Goal: Task Accomplishment & Management: Manage account settings

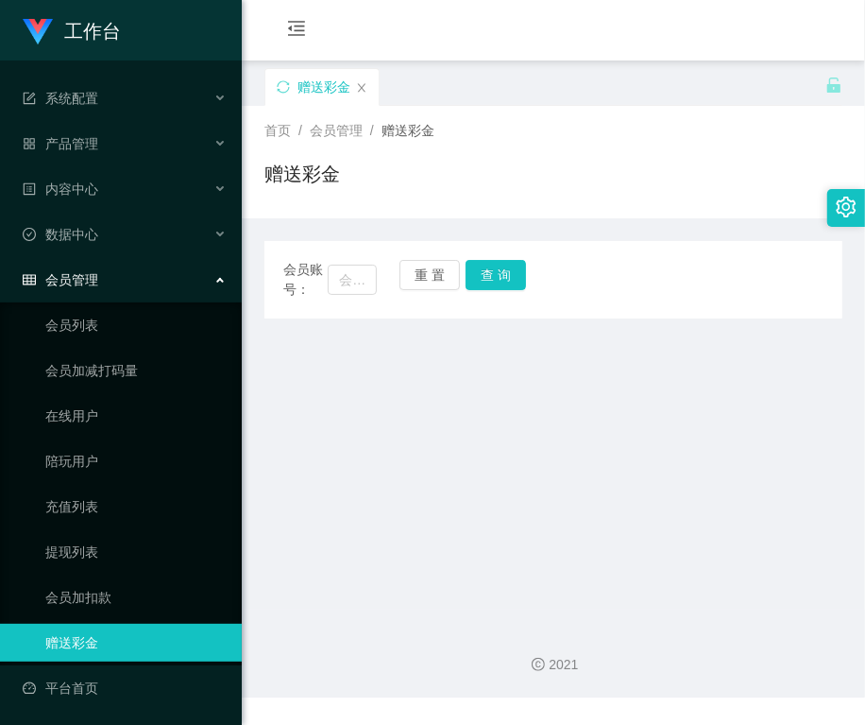
click at [771, 16] on div "会员购单 在线人数 0 1 2 3 4 5 6 7 8 9 0 1 2 3 4 5 6 7 8 9 0 1 2 3 4 5 6 7 8 9 0 1 2 3 4…" at bounding box center [554, 30] width 624 height 61
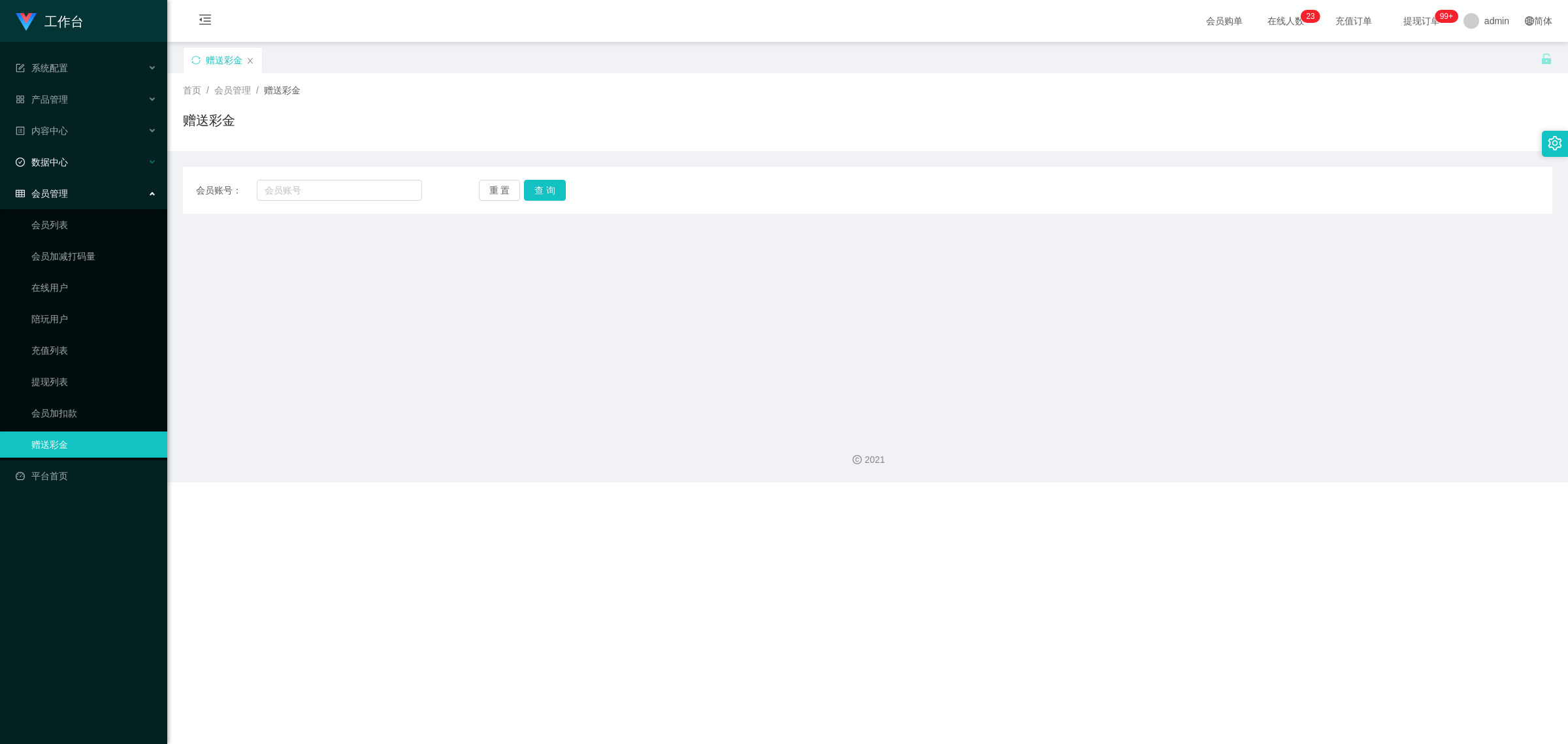
click at [93, 165] on div "数据中心" at bounding box center [84, 162] width 167 height 26
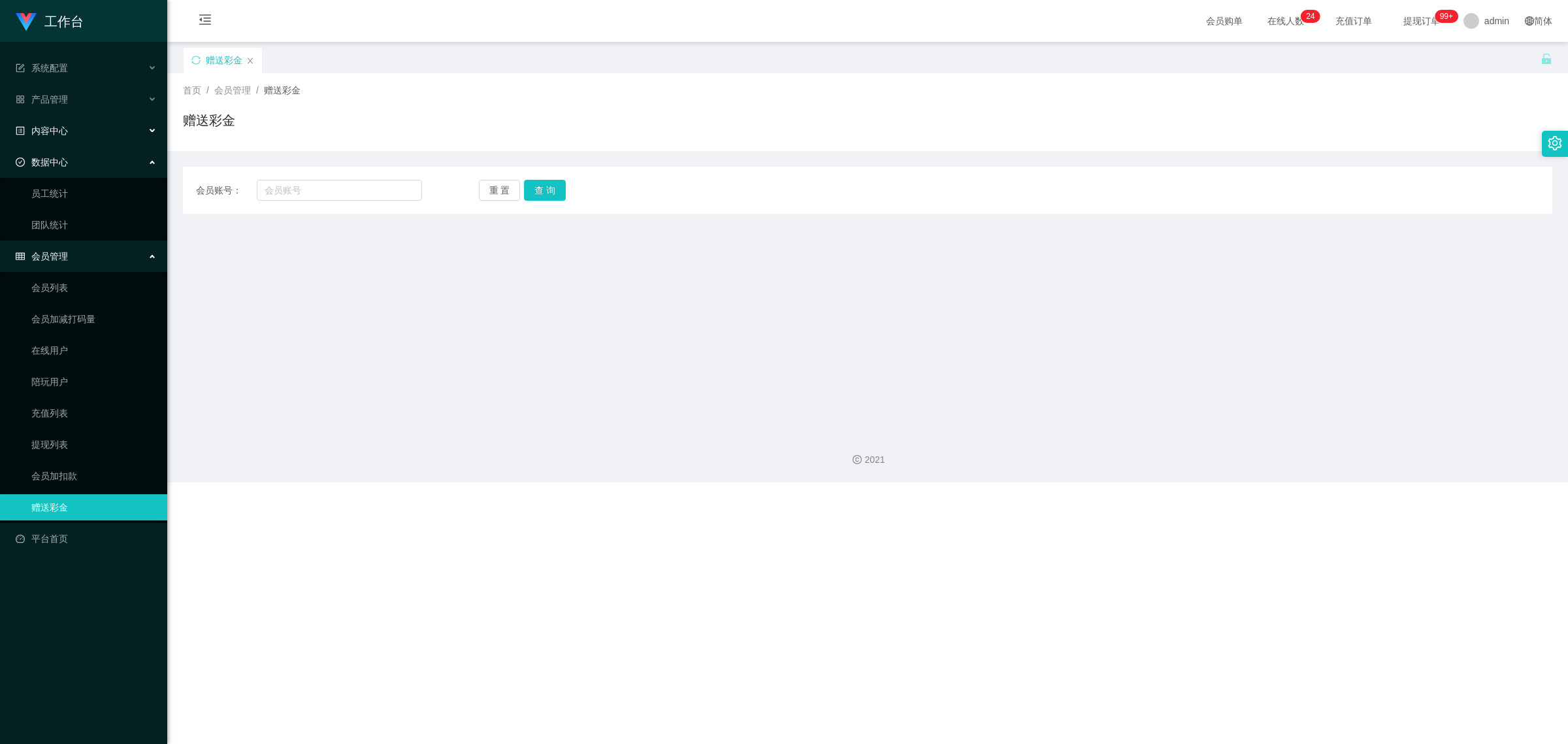
click at [100, 138] on div "内容中心" at bounding box center [84, 131] width 167 height 26
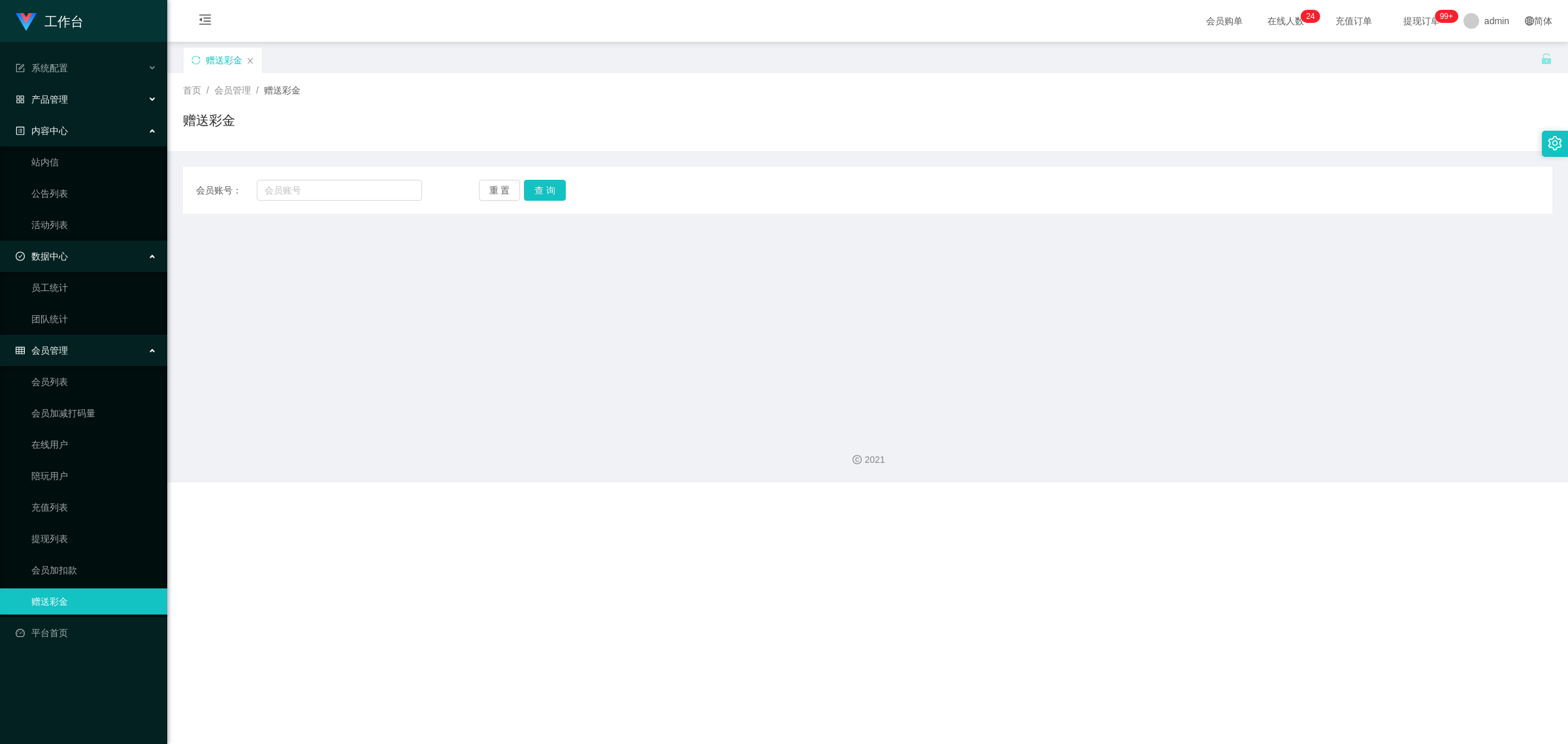
click at [114, 111] on div "产品管理" at bounding box center [84, 100] width 167 height 26
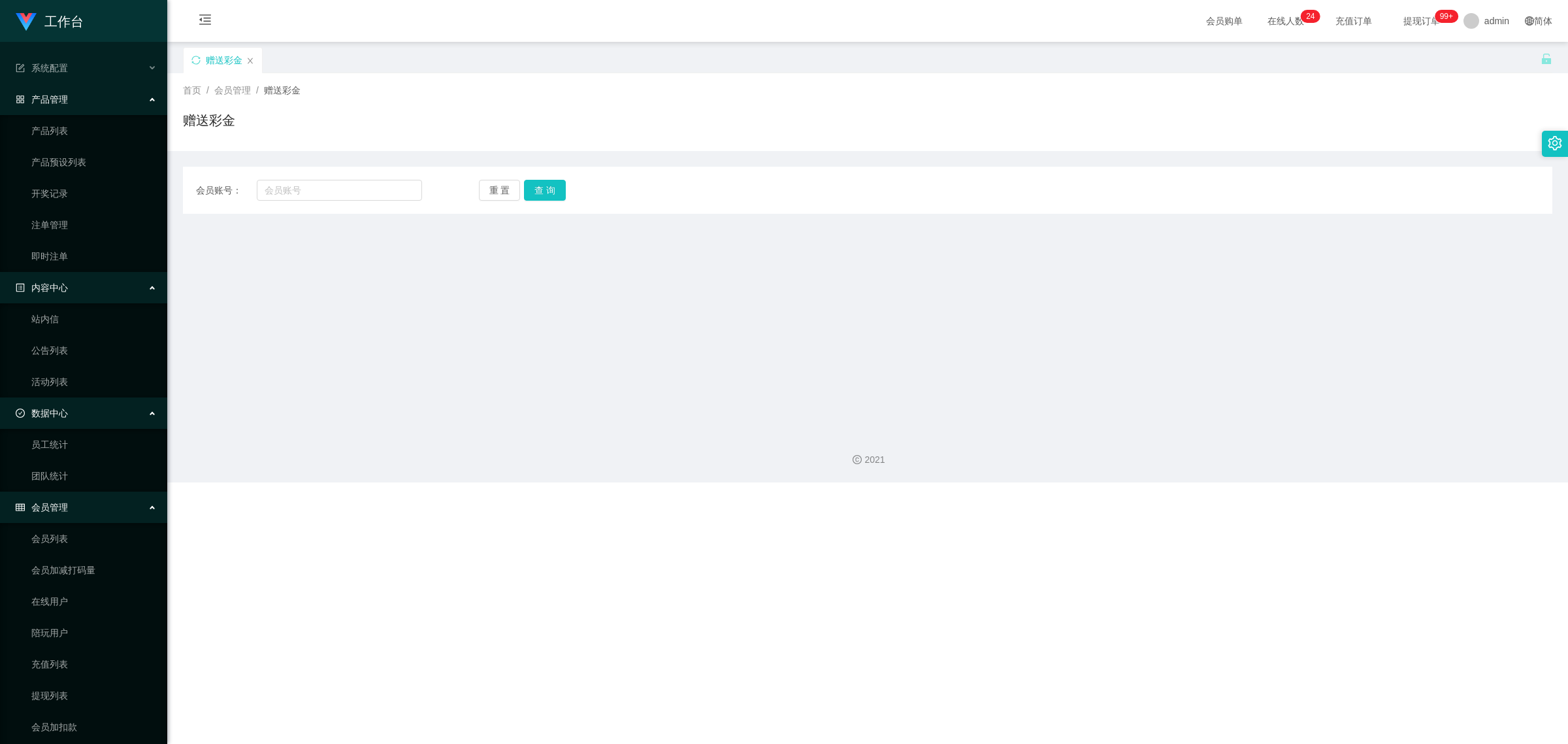
click at [122, 82] on li "系统配置" at bounding box center [84, 69] width 167 height 29
click at [65, 194] on link "开奖记录" at bounding box center [93, 194] width 125 height 26
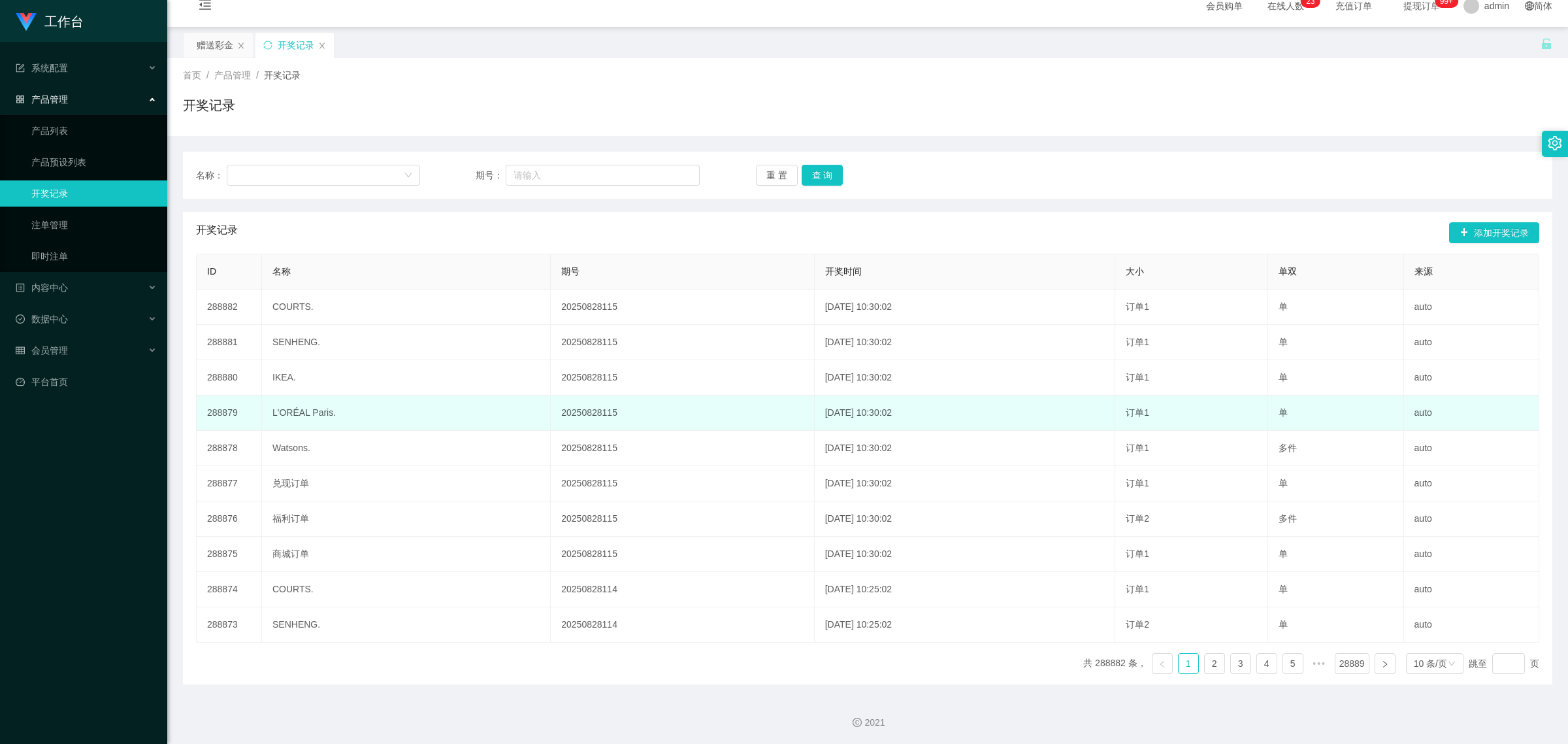
scroll to position [18, 0]
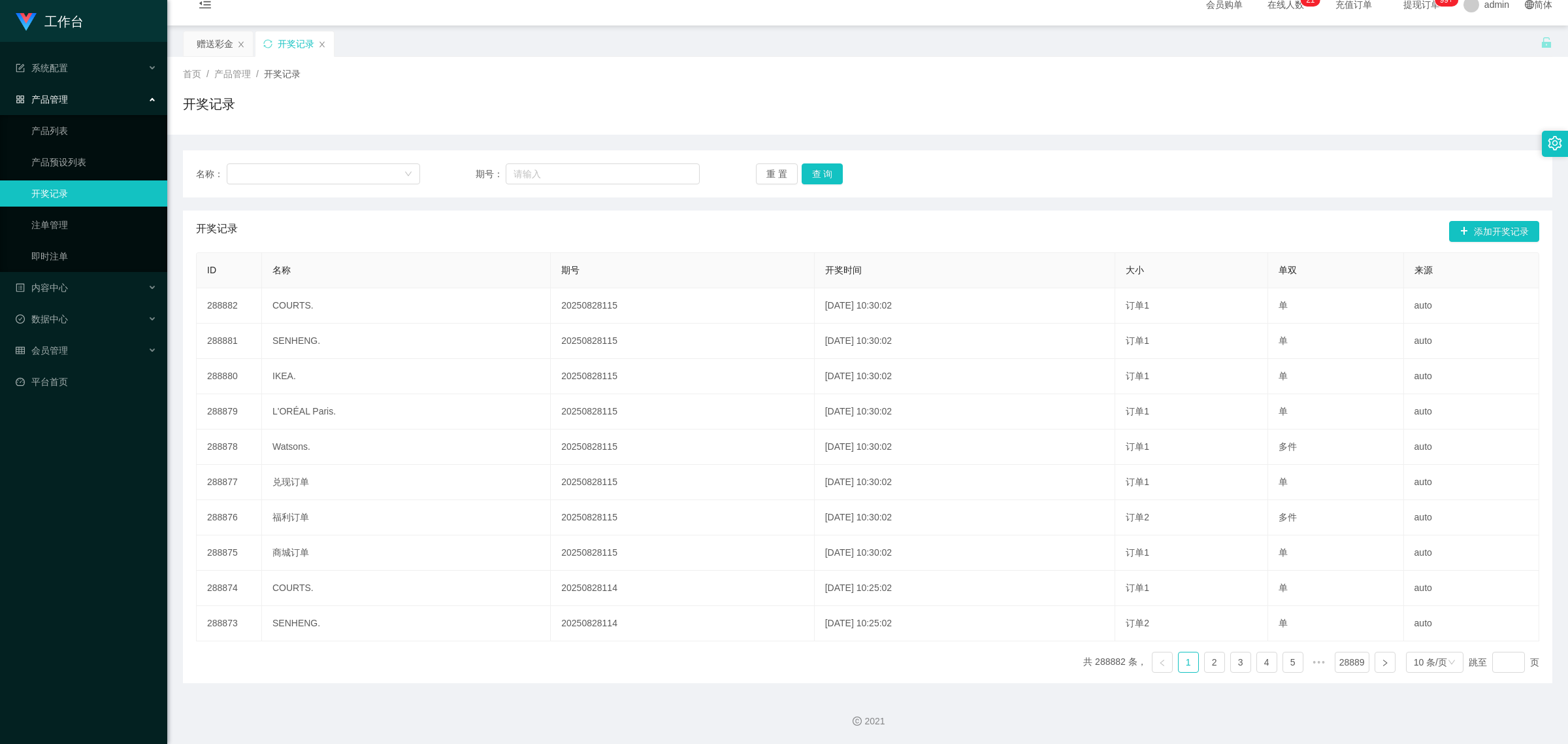
click at [70, 110] on div "产品管理" at bounding box center [84, 100] width 167 height 26
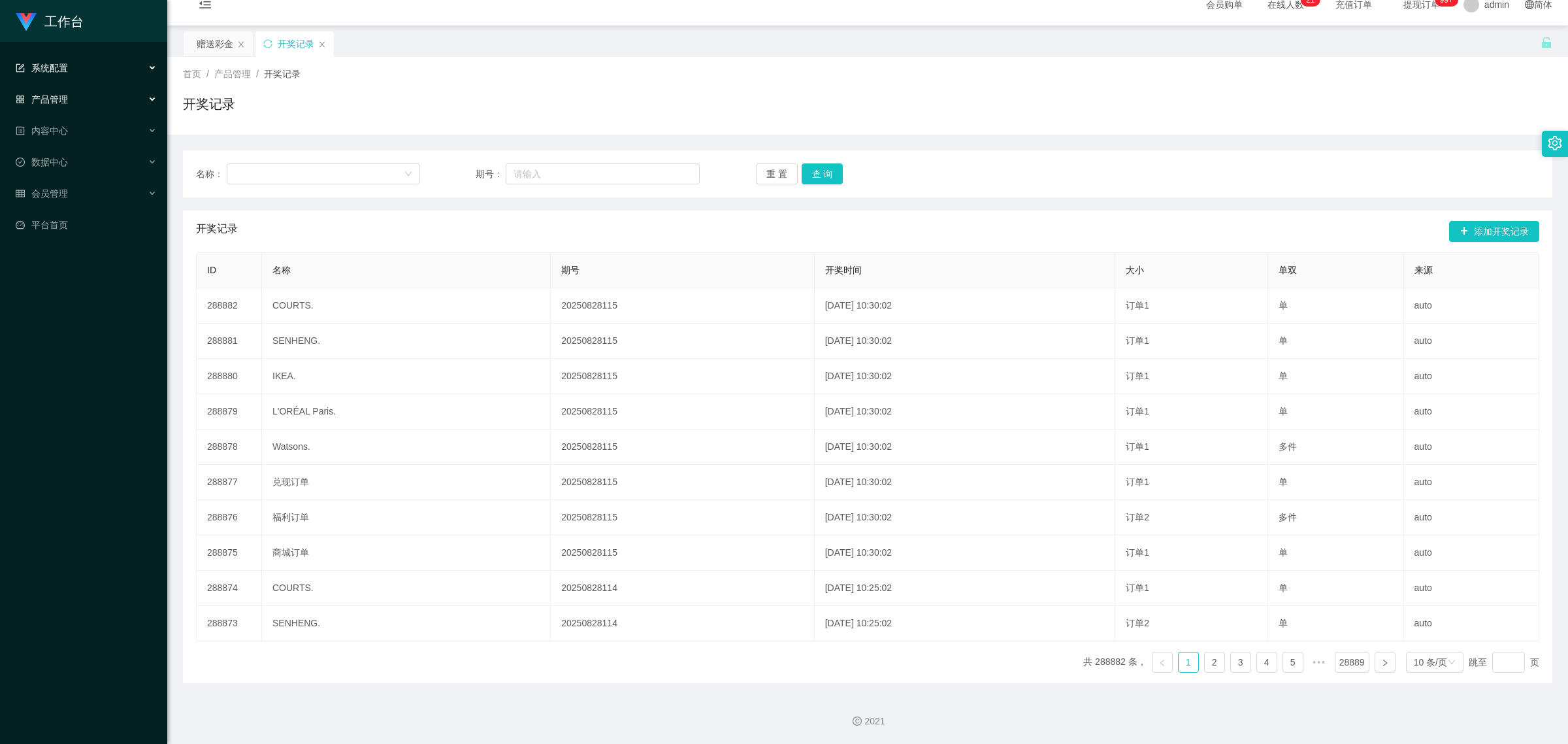
click at [95, 77] on div "系统配置" at bounding box center [84, 68] width 167 height 26
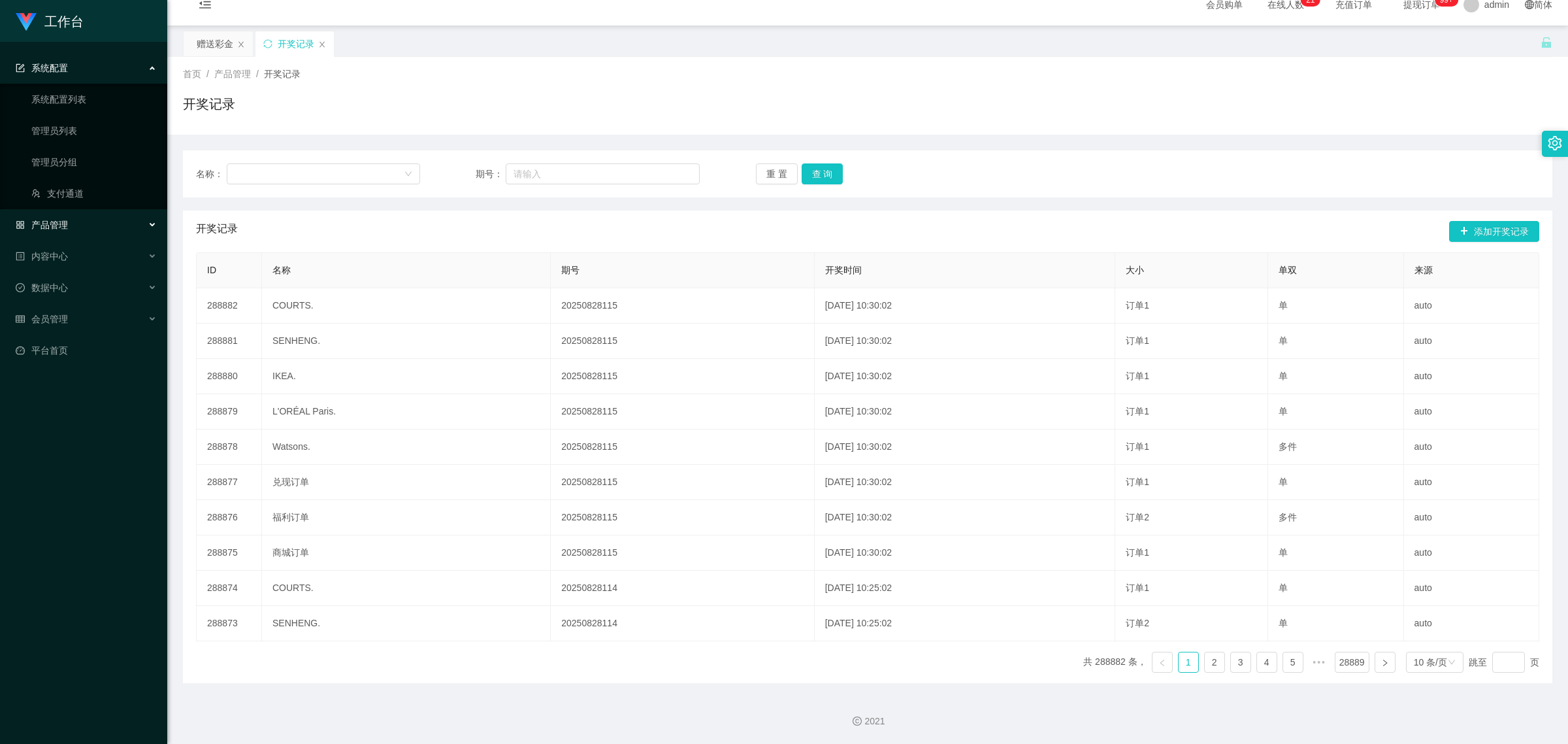
click at [95, 73] on div "系统配置" at bounding box center [84, 68] width 167 height 26
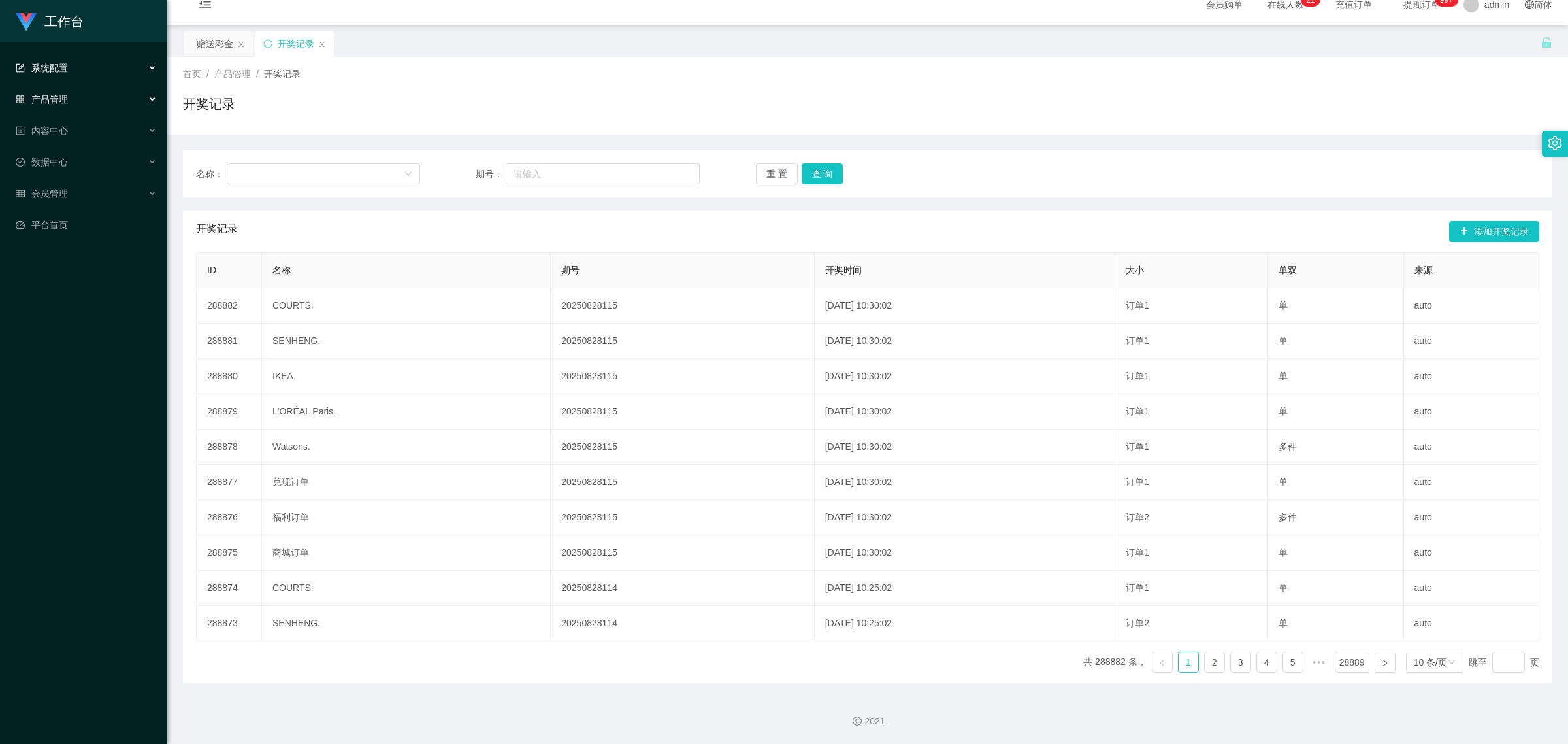
click at [95, 79] on div "系统配置" at bounding box center [84, 68] width 167 height 26
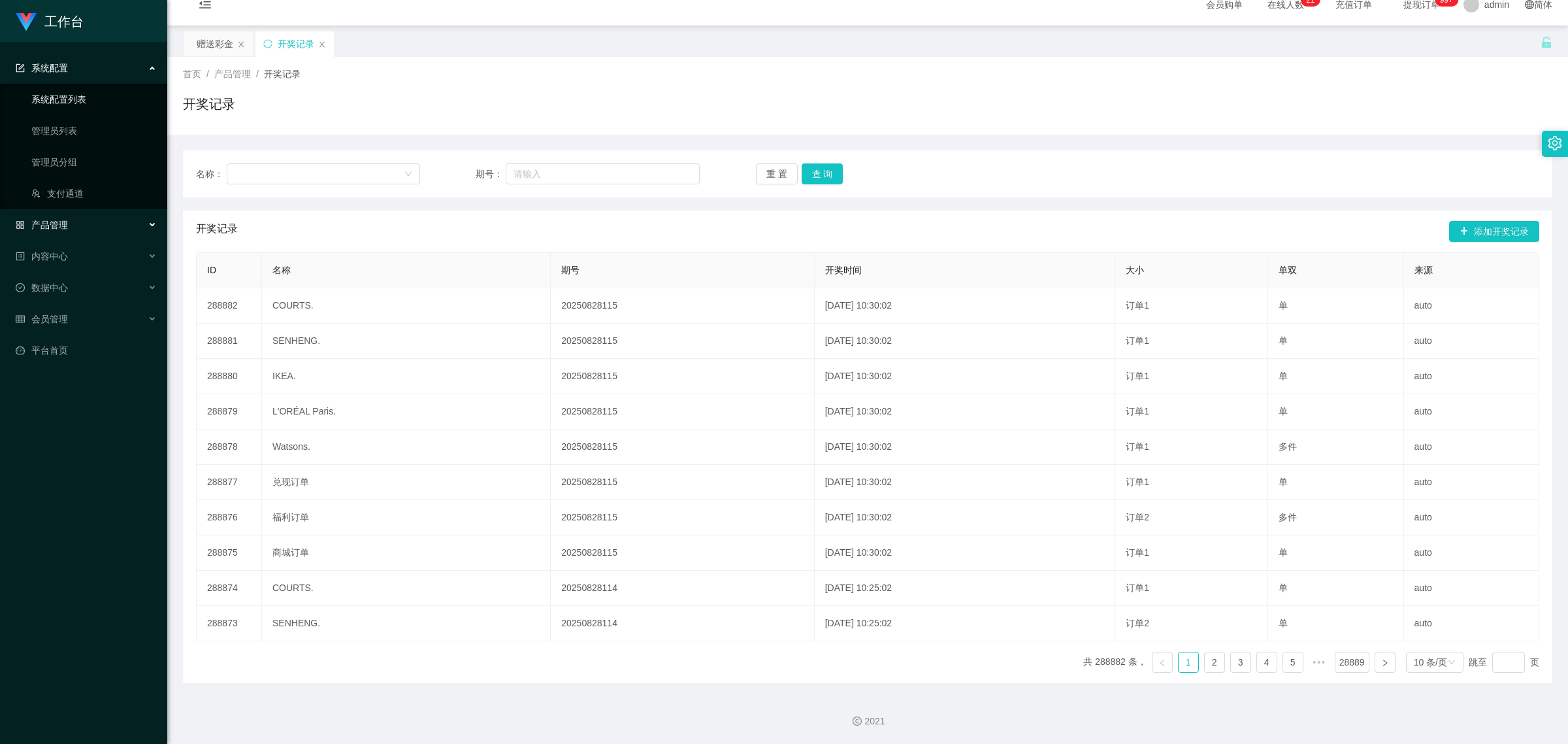
click at [91, 100] on link "系统配置列表" at bounding box center [93, 100] width 125 height 26
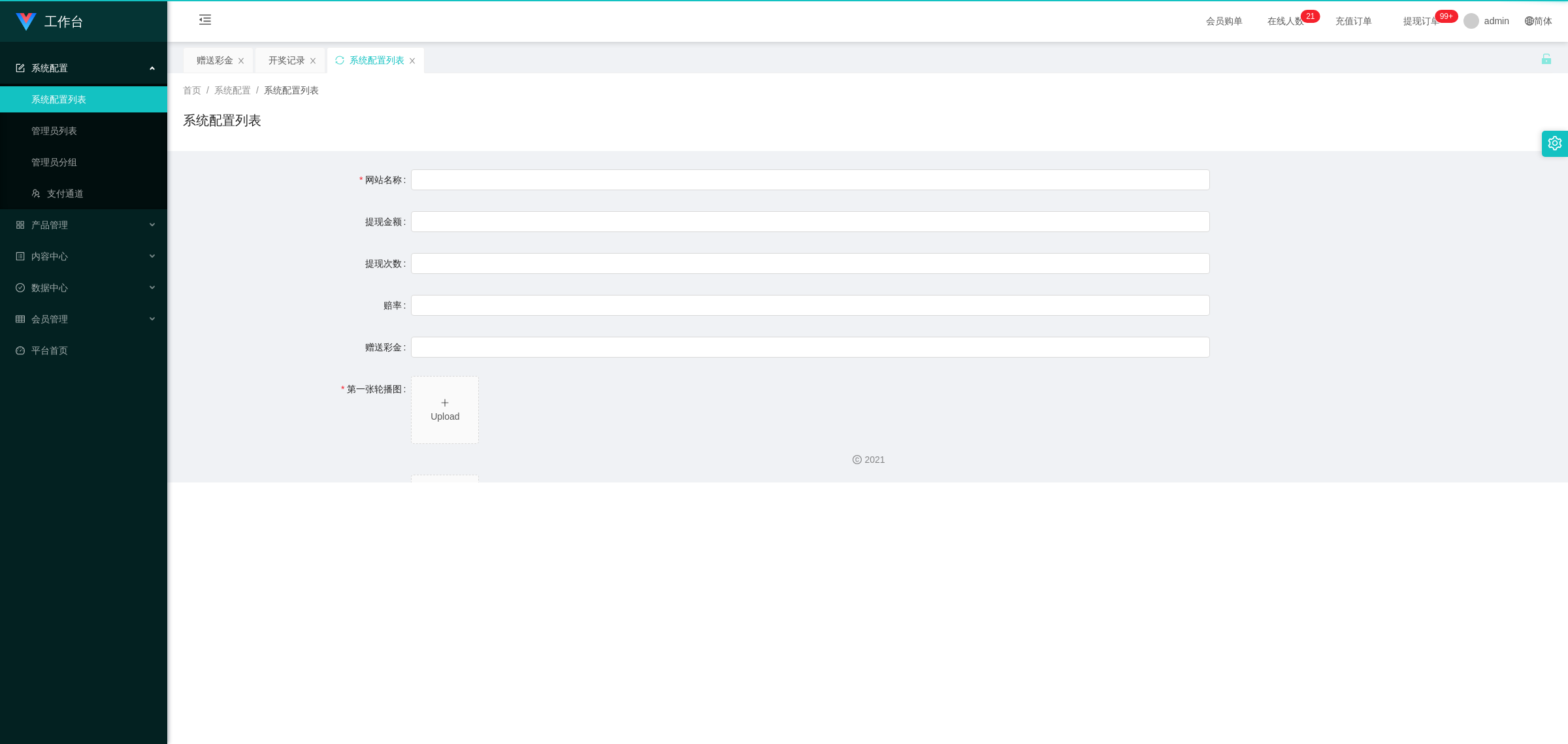
type input "工作台"
type input "40"
type input "1000000"
type input "100"
type input "0"
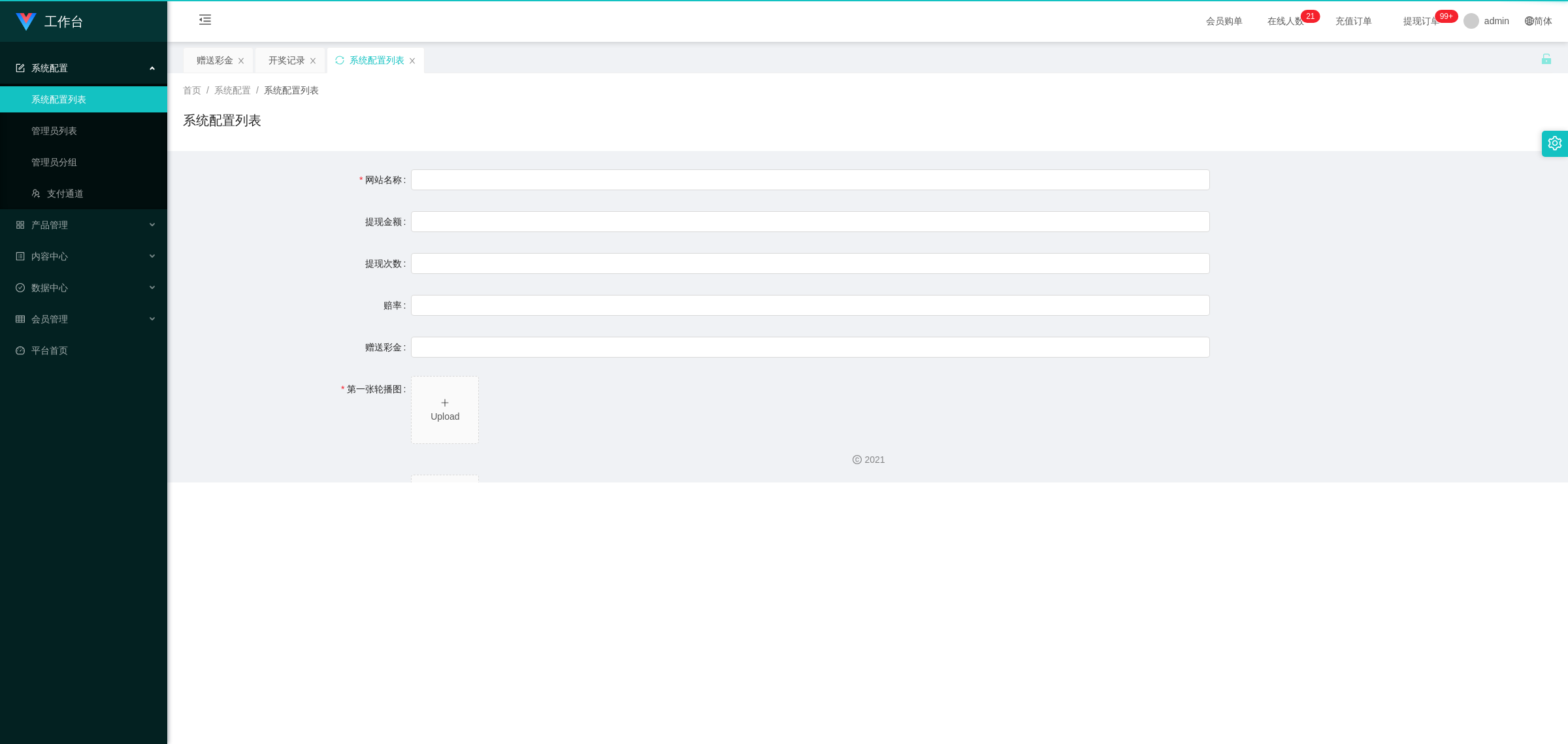
type input "[URL][DOMAIN_NAME]"
type input "平台工作台使用规则"
type input "为保障用户权益及平台运营秩序，请您严格遵守以下工作台使用规范："
type input "一、提现规则 最低提现限制：工作台账户积分满 10 积分后方可申请提现。"
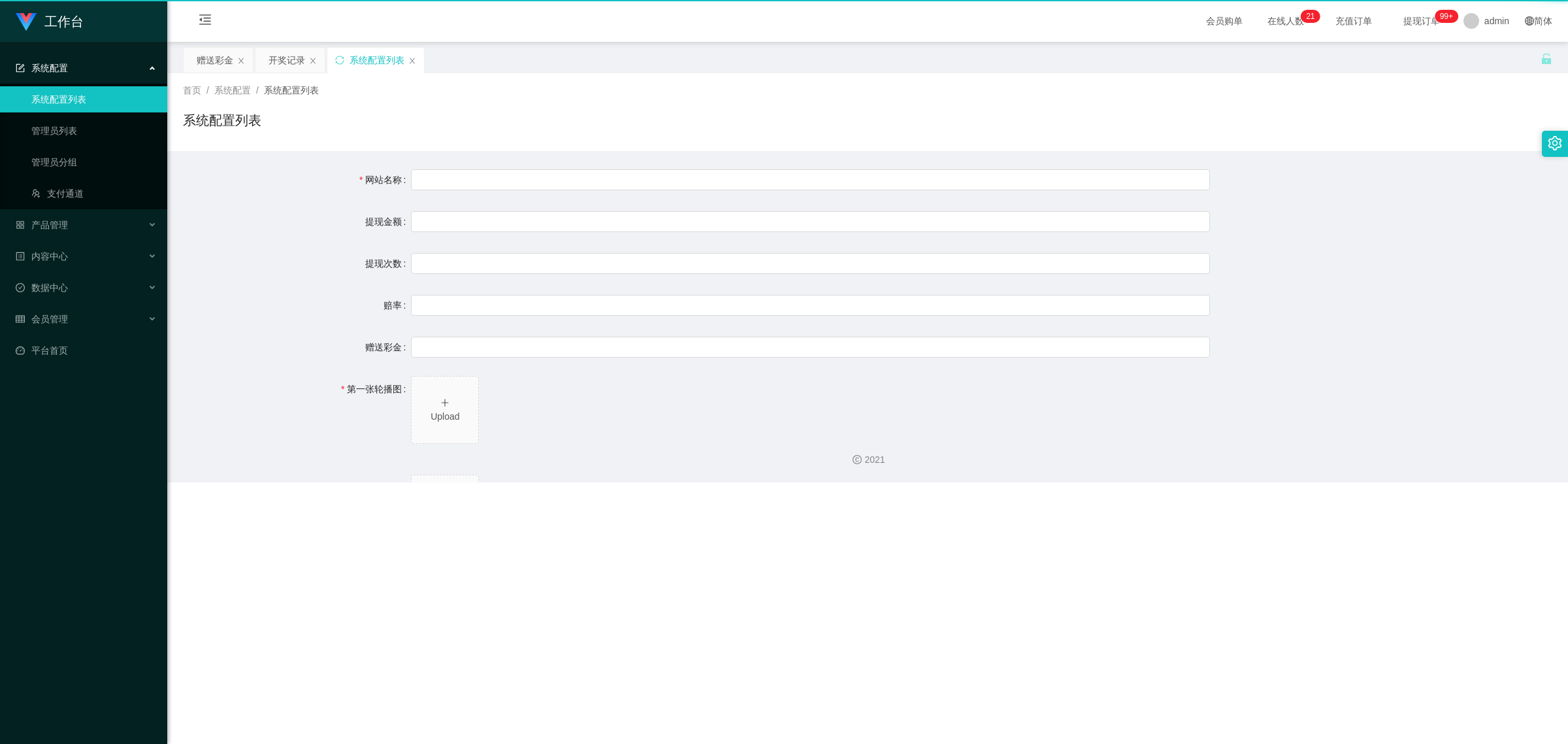
type input "二、积分管理 首次高额积分提醒：当工作台账户积分首次超过 20,000 积分时，系统将暂停自动提现。用户需联系平台活动经理进行手动审核及分笔提现。"
type input "三、任务接单规范 下单须知："
type input "所有任务需严格按照平台活动经理的指导流程进行操作。"
type input "严禁私下接单、绕过系统或通过非官方渠道接单（如通过个人账号、自行匹配等方式）。"
type input "·违规操作可能导致任务失败，并视情节冻结工作台账户或永久封禁账号。"
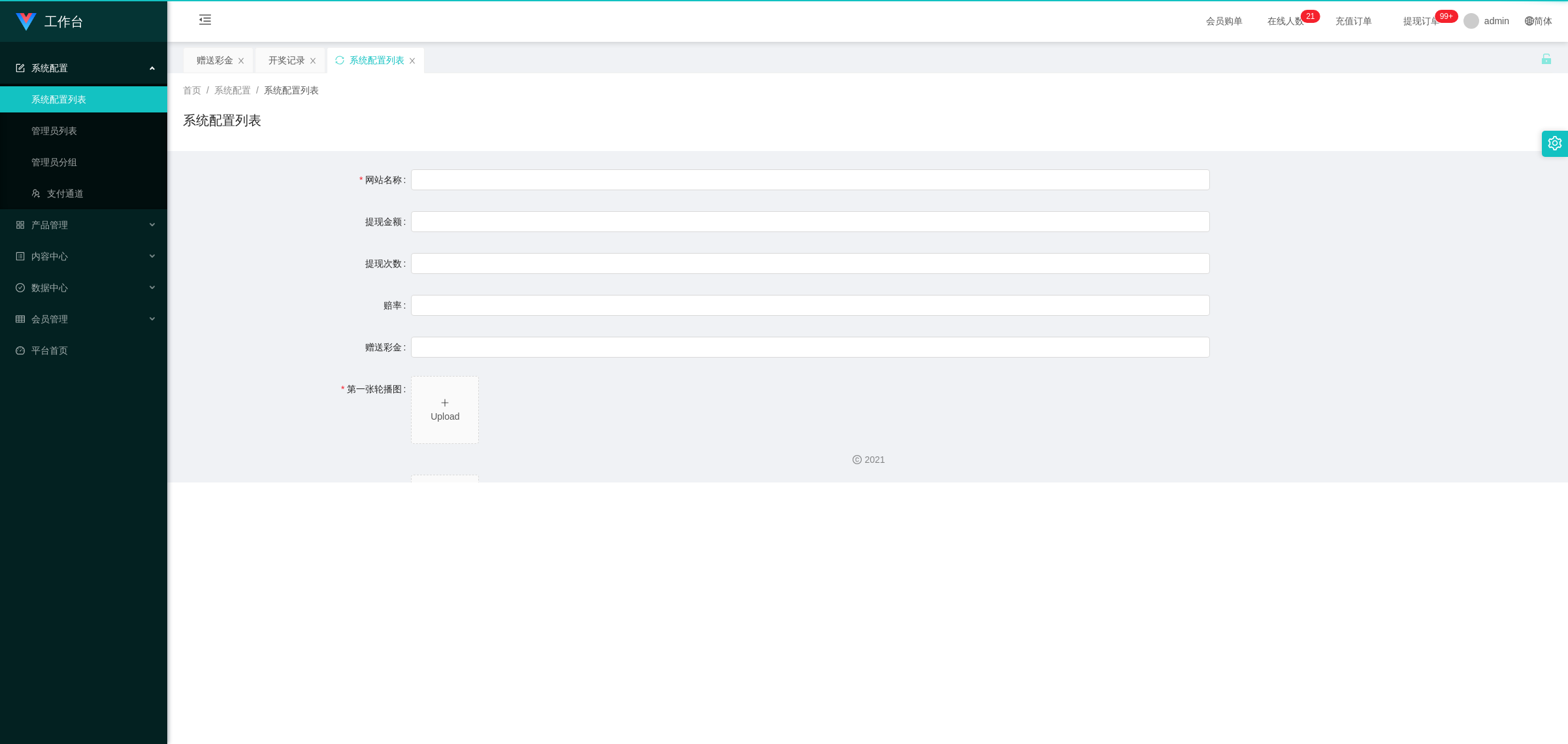
type input "系统任务对接要求："
type input "若未按指导流程操作或擅自修改操作步骤，系统将无法正确识别并分配任务，导致任务失败。"
type input "·因此类行为造成损失，平台将不予补偿，且有权限制或终止用户账号的工作权限。"
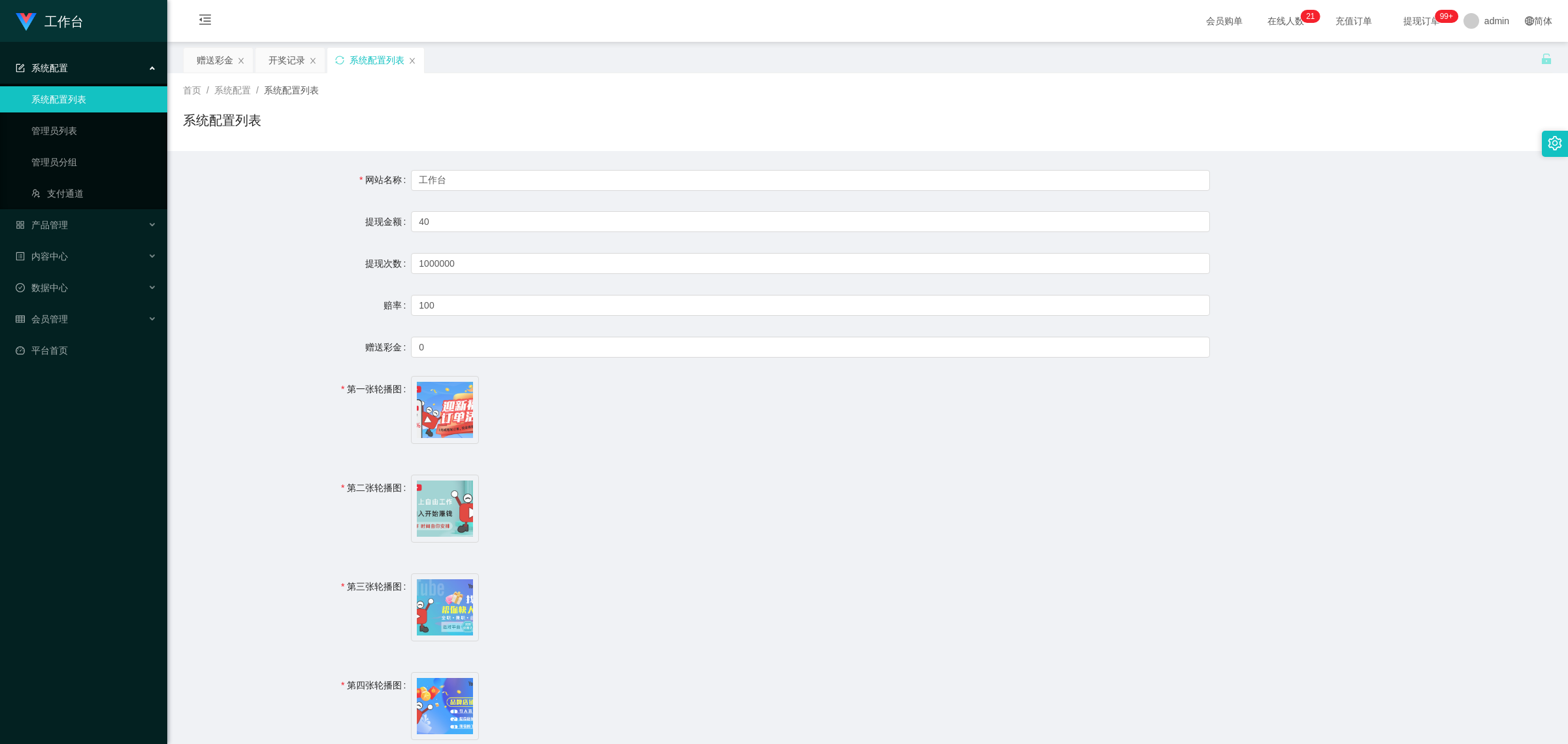
click at [102, 69] on div "系统配置" at bounding box center [84, 68] width 167 height 26
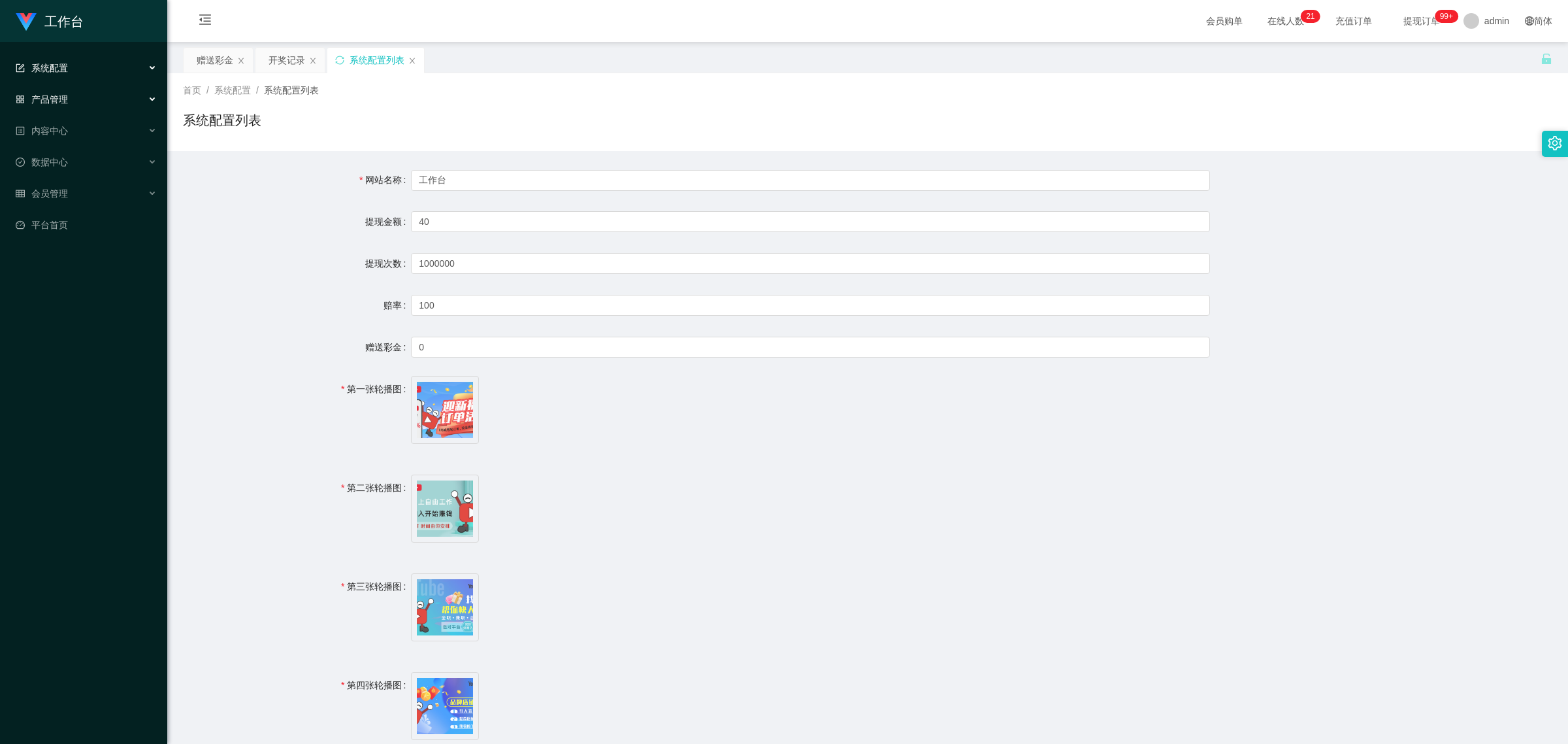
click at [76, 96] on div "产品管理" at bounding box center [84, 100] width 167 height 26
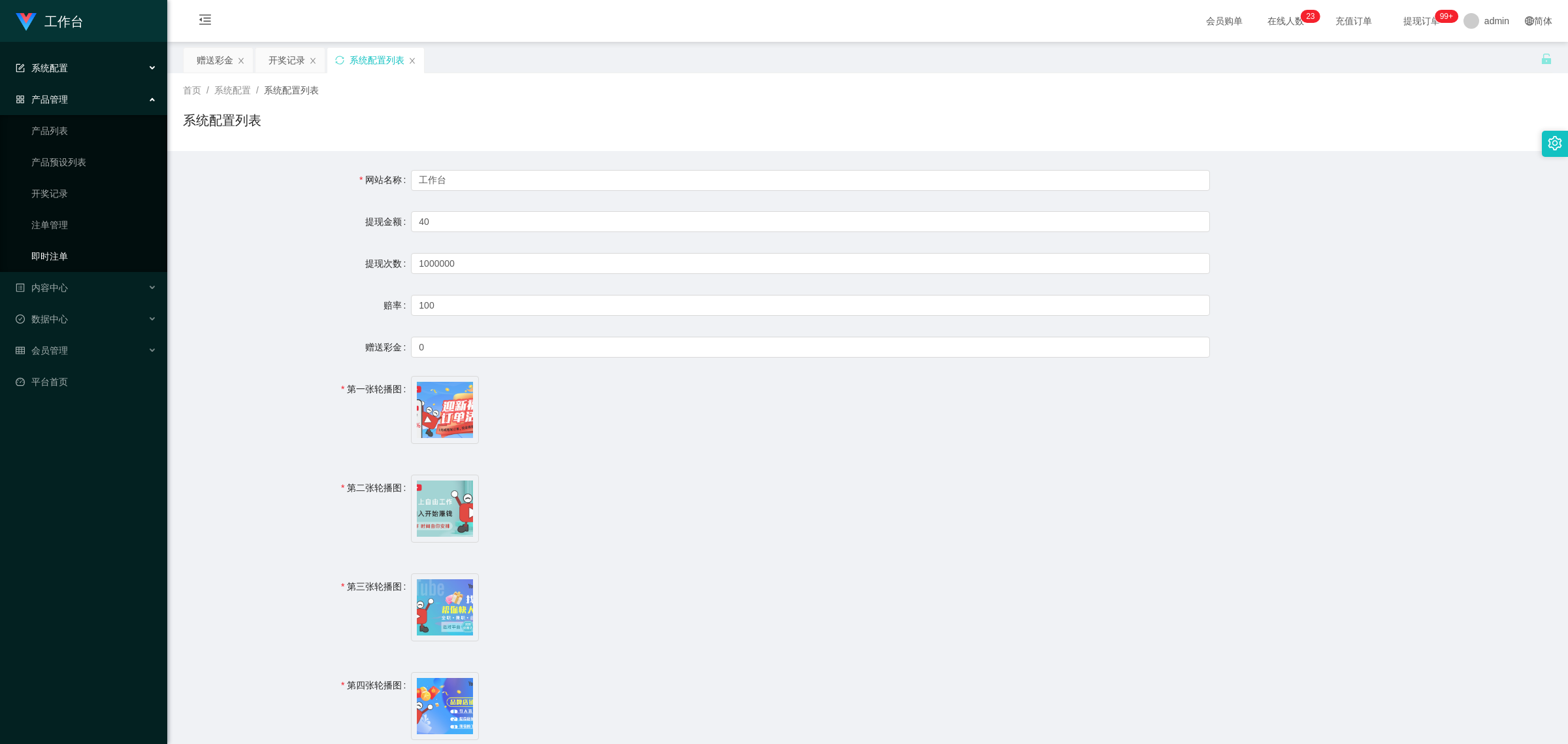
click at [68, 259] on link "即时注单" at bounding box center [93, 256] width 125 height 26
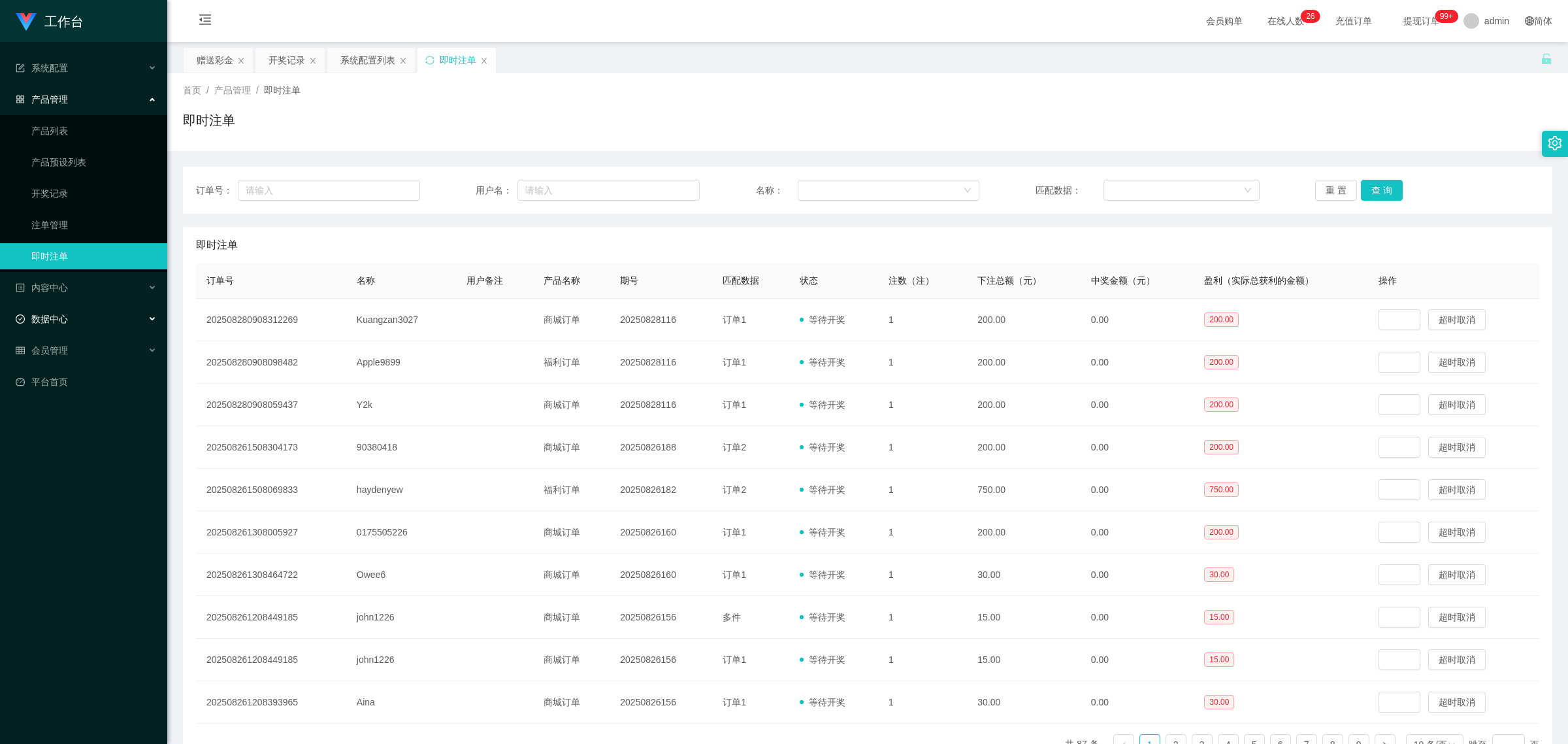
click at [53, 315] on span "数据中心" at bounding box center [42, 318] width 53 height 10
click at [59, 442] on link "平台首页" at bounding box center [86, 445] width 141 height 26
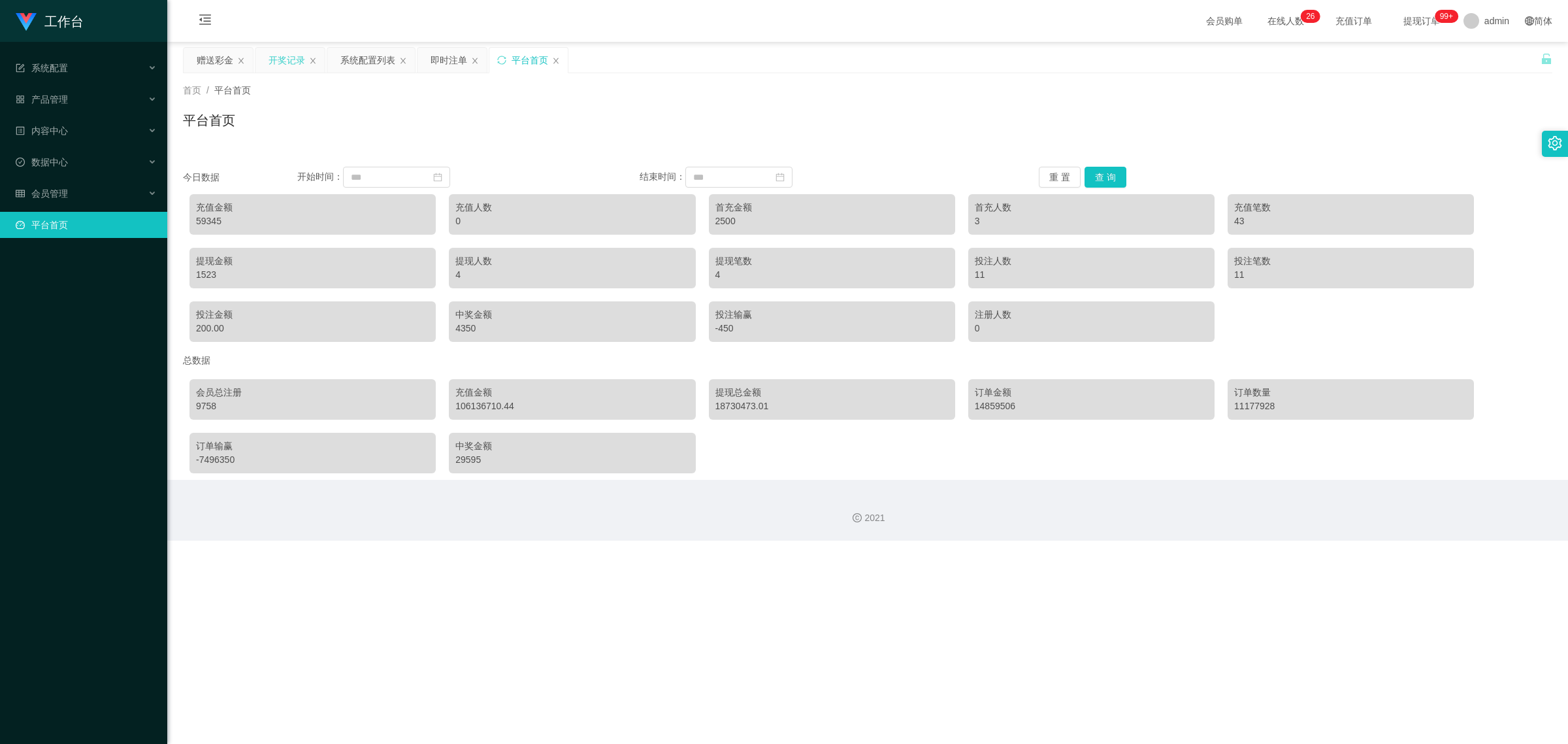
click at [281, 67] on div "开奖记录" at bounding box center [286, 60] width 37 height 25
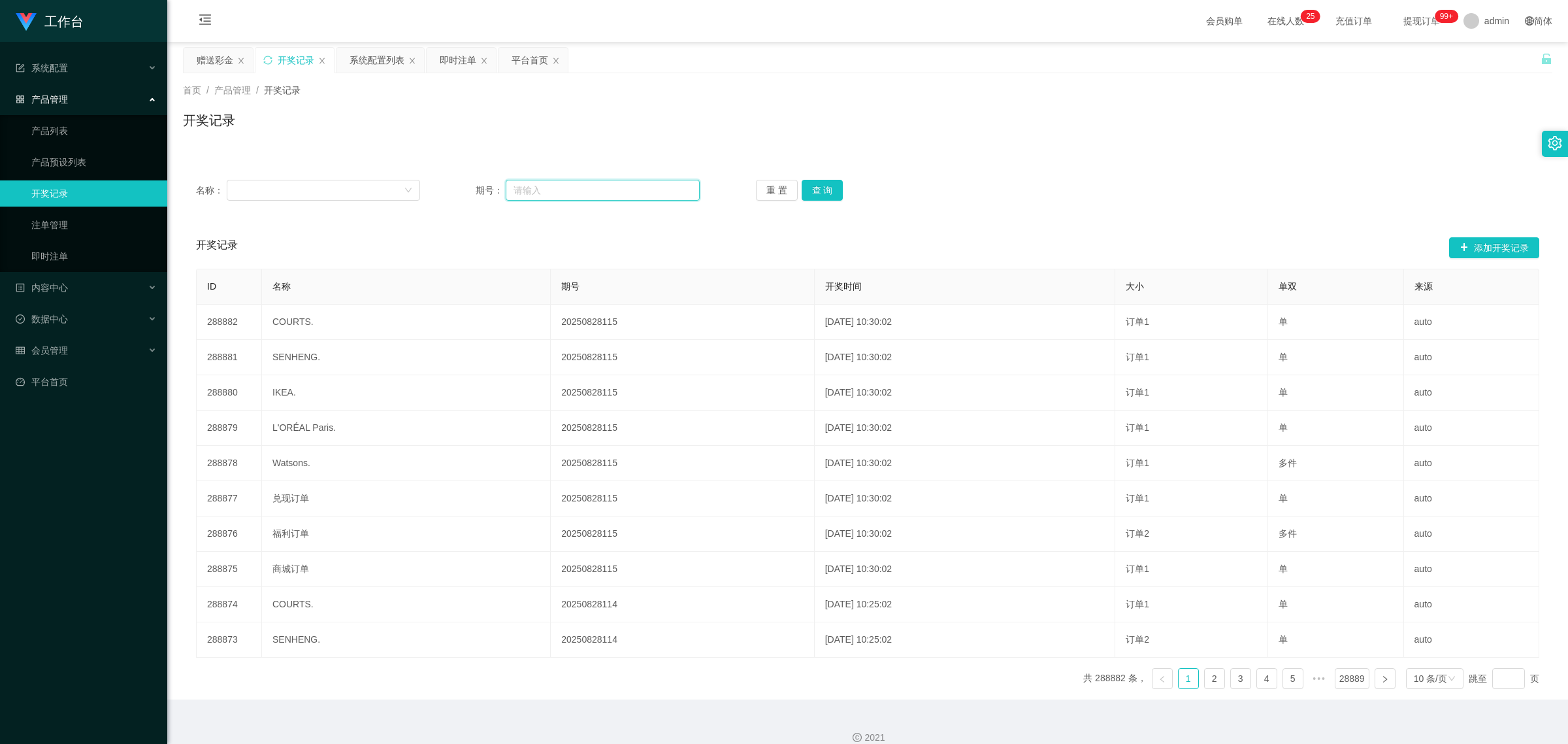
click at [529, 188] on input "text" at bounding box center [602, 190] width 194 height 21
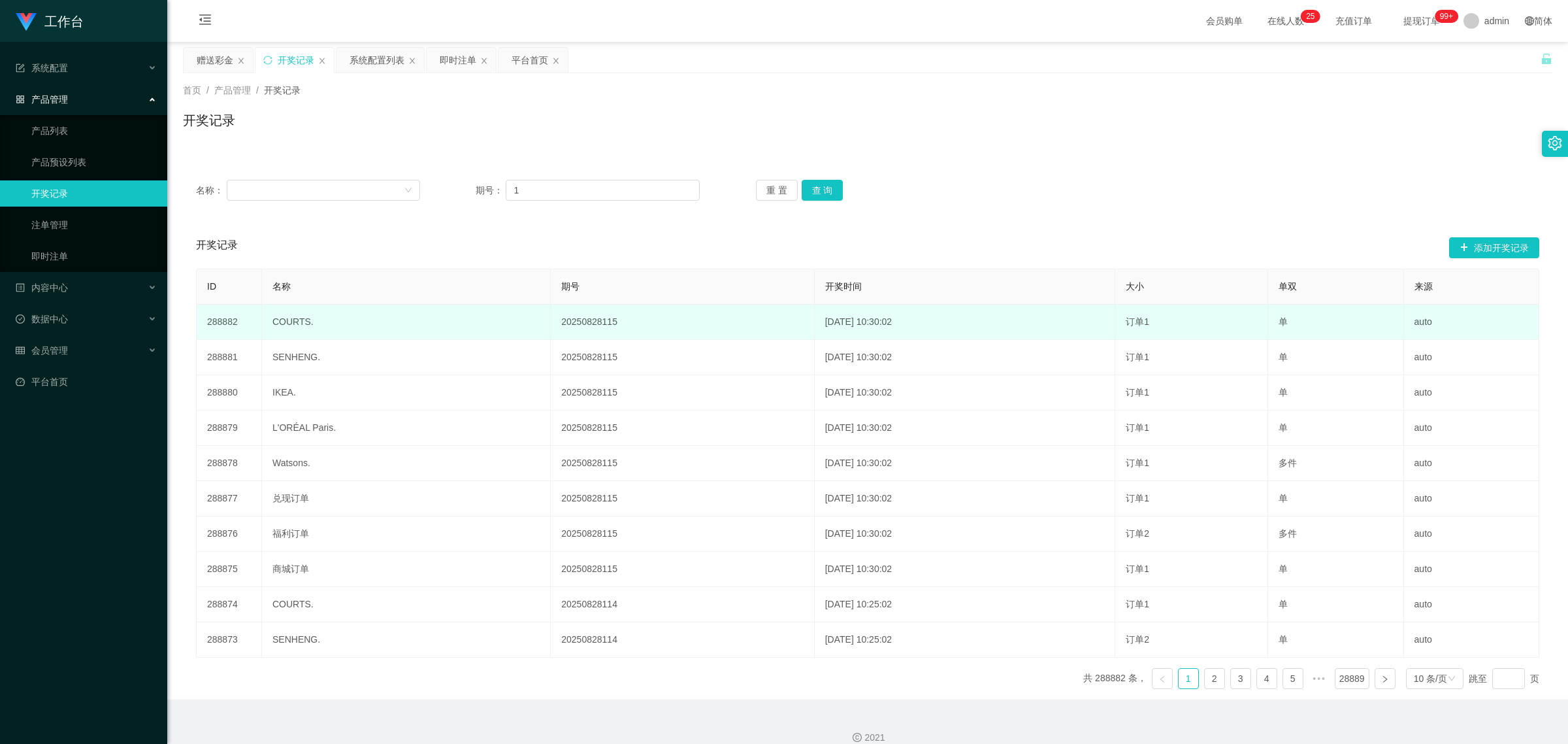
click at [562, 318] on td "20250828115" at bounding box center [682, 322] width 264 height 35
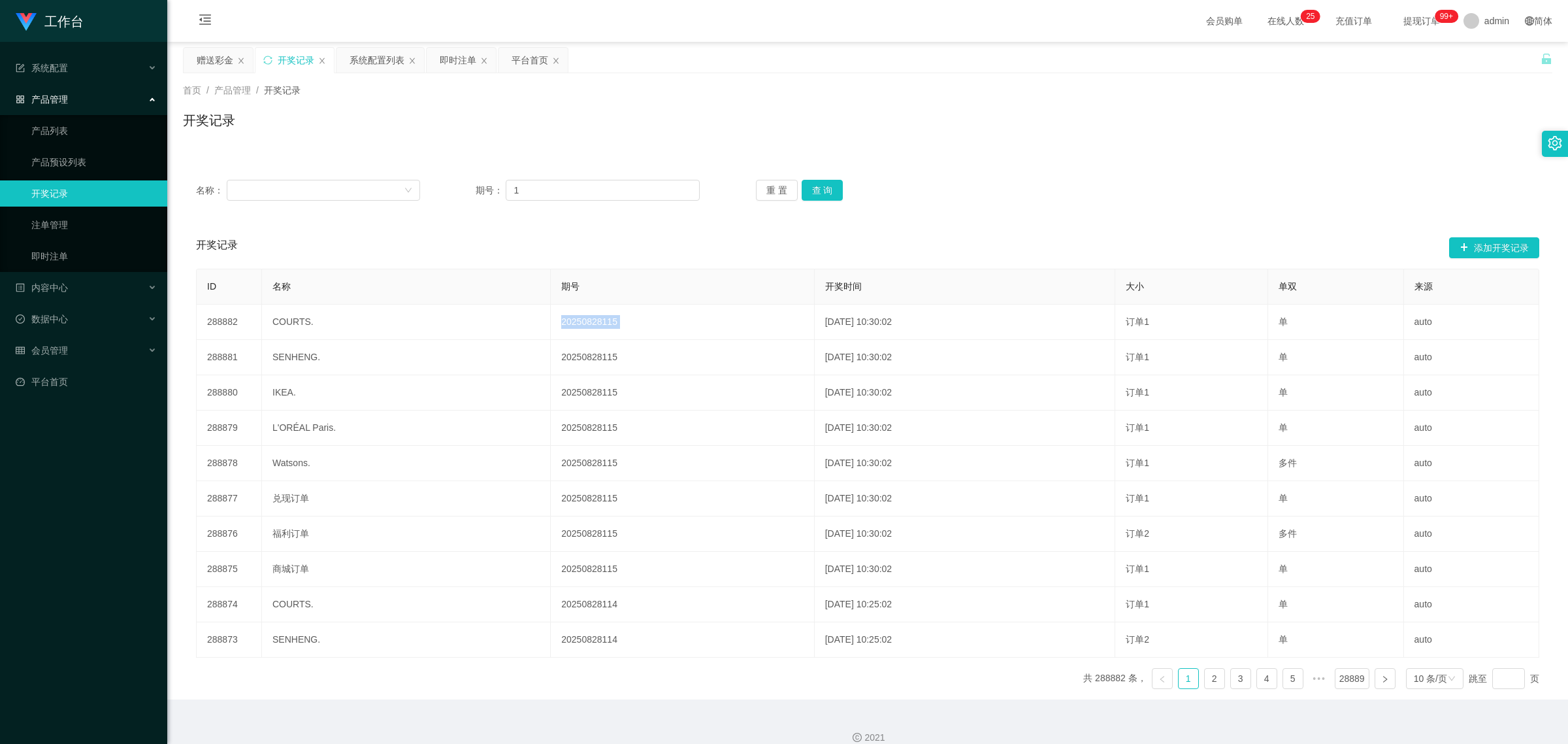
copy td "20250828115"
click at [542, 197] on input "1" at bounding box center [602, 190] width 194 height 21
paste input "20250828115"
type input "20250828117"
click at [598, 185] on button "查 询" at bounding box center [822, 190] width 41 height 21
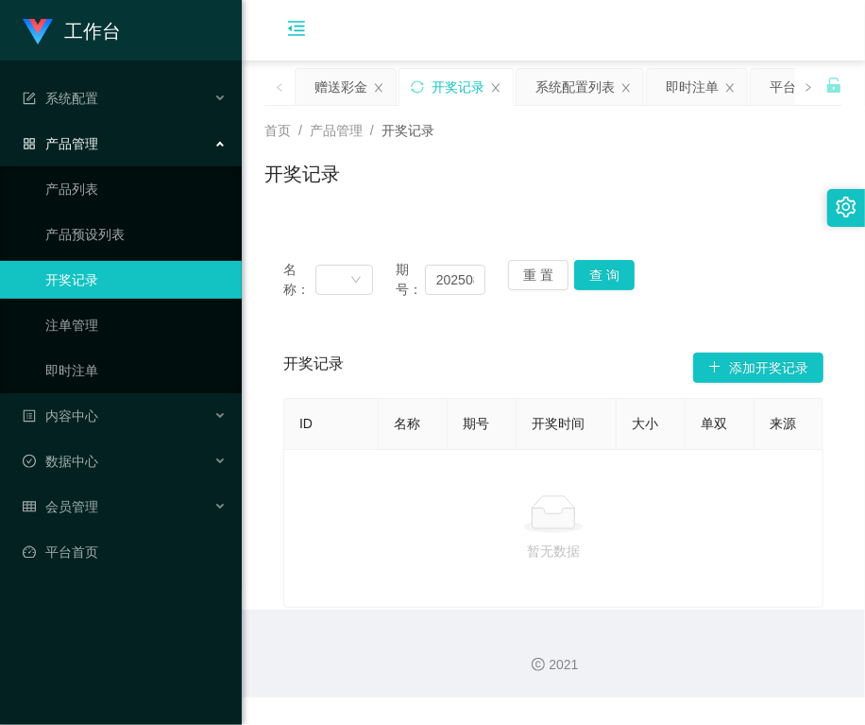
click at [304, 36] on icon "图标: menu-fold" at bounding box center [296, 28] width 19 height 19
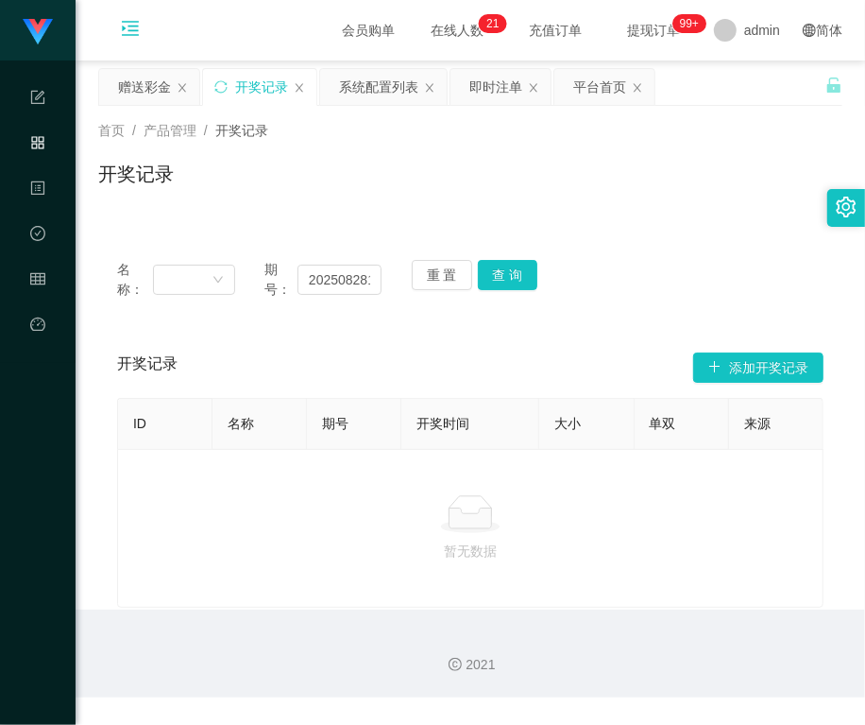
click at [761, 129] on div "首页 / 产品管理 / 开奖记录 /" at bounding box center [470, 131] width 744 height 20
click at [329, 34] on span "会员购单" at bounding box center [368, 30] width 79 height 60
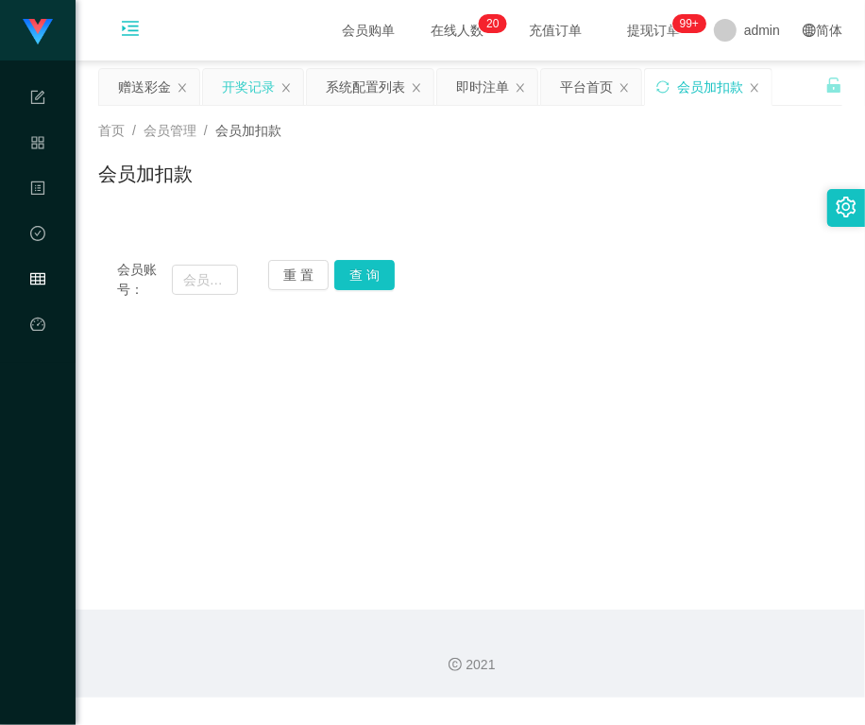
click at [225, 95] on div "开奖记录" at bounding box center [248, 87] width 53 height 36
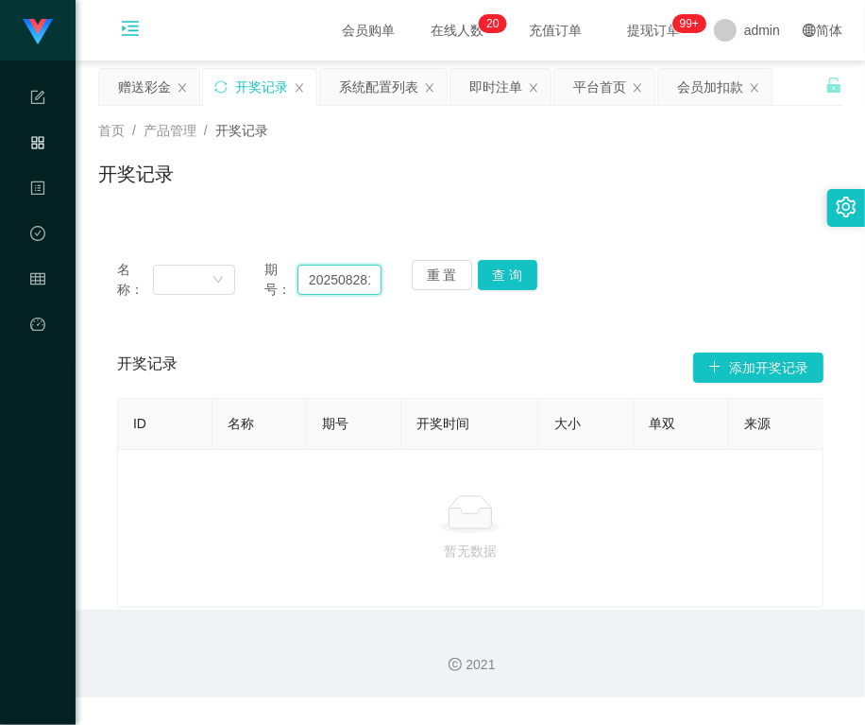
click at [347, 277] on input "20250828117" at bounding box center [340, 280] width 85 height 30
click at [487, 276] on button "查 询" at bounding box center [508, 275] width 60 height 30
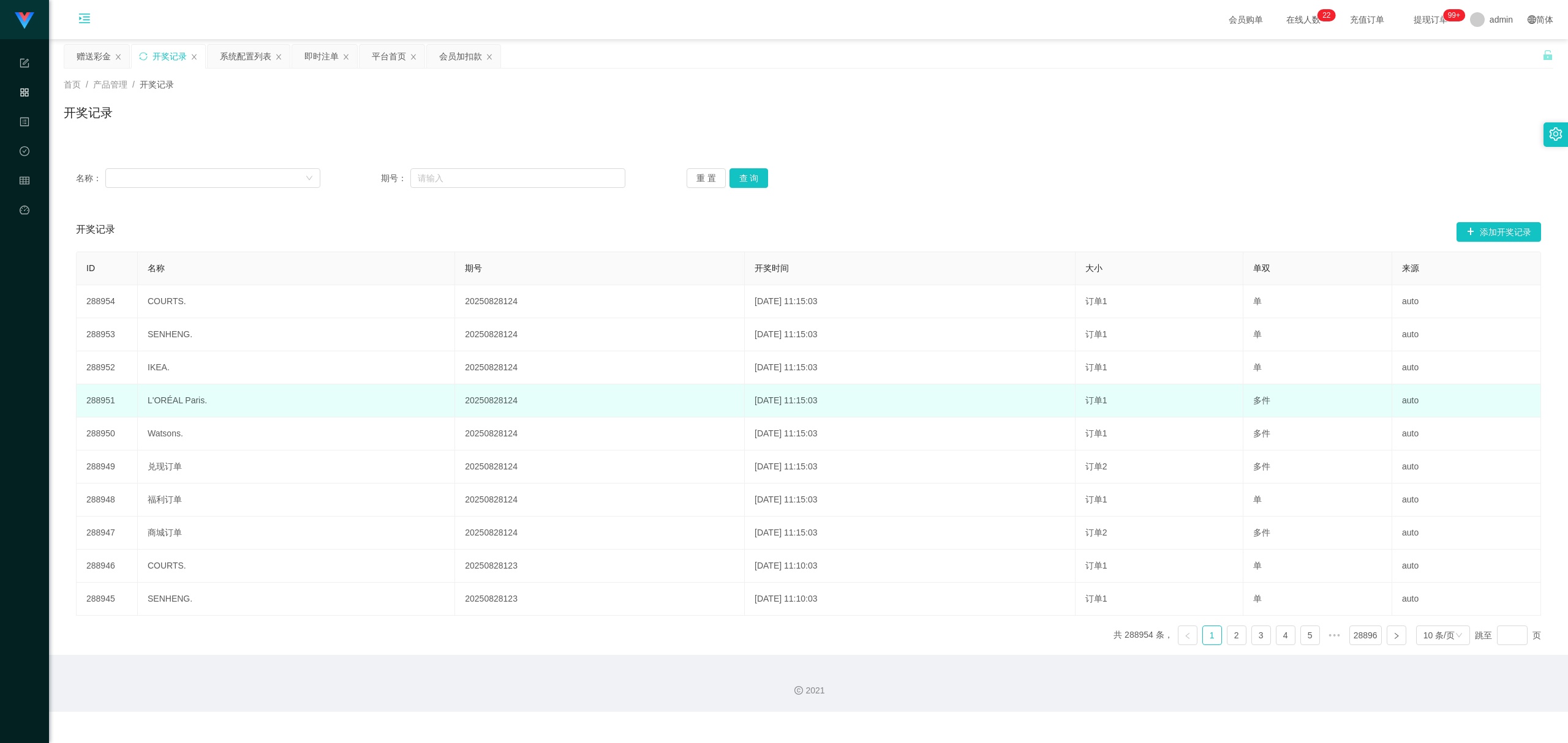
click at [560, 406] on td "[DATE] 11:15:03" at bounding box center [910, 400] width 331 height 33
click at [560, 407] on td "多件" at bounding box center [1318, 400] width 149 height 33
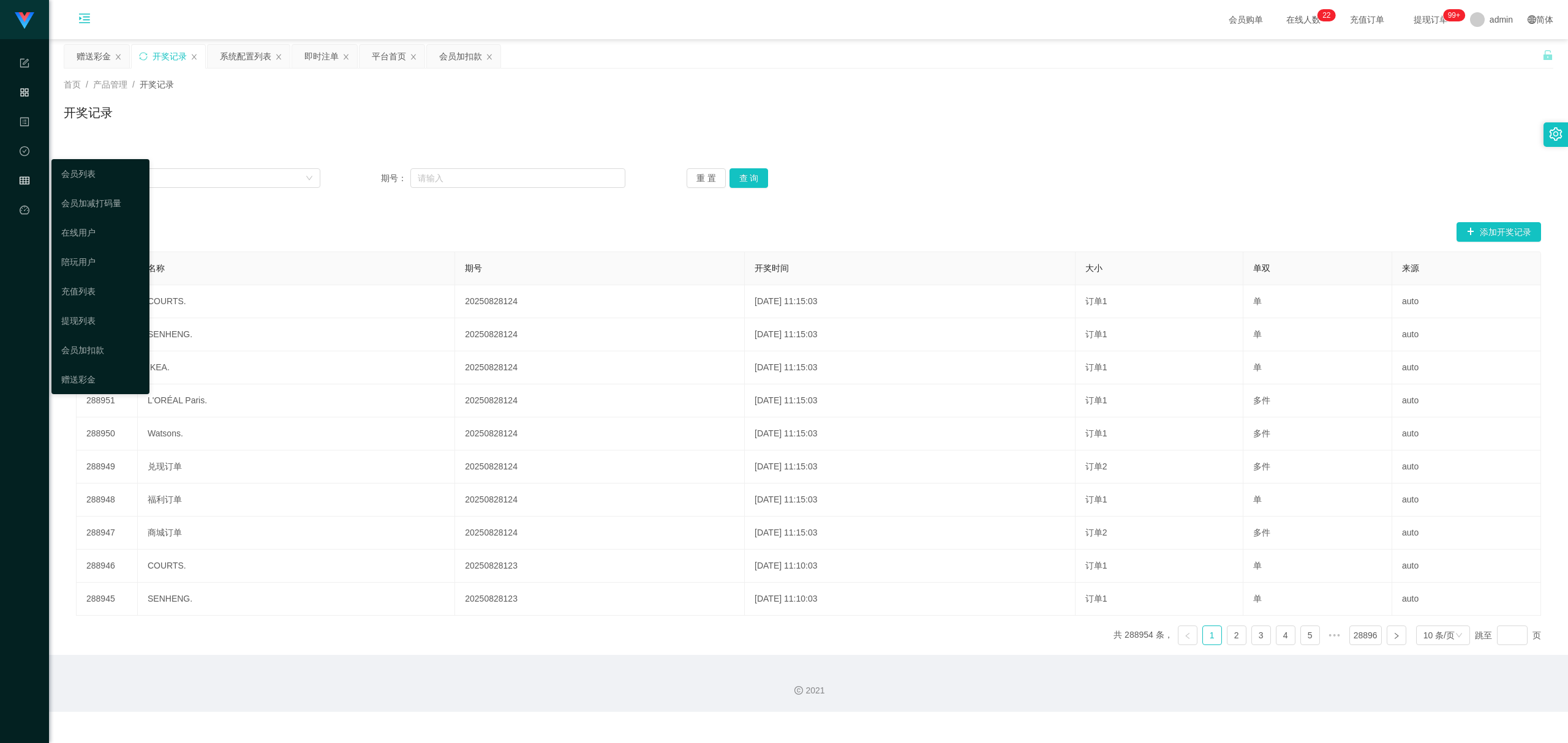
click at [18, 172] on div "会员管理" at bounding box center [25, 181] width 49 height 25
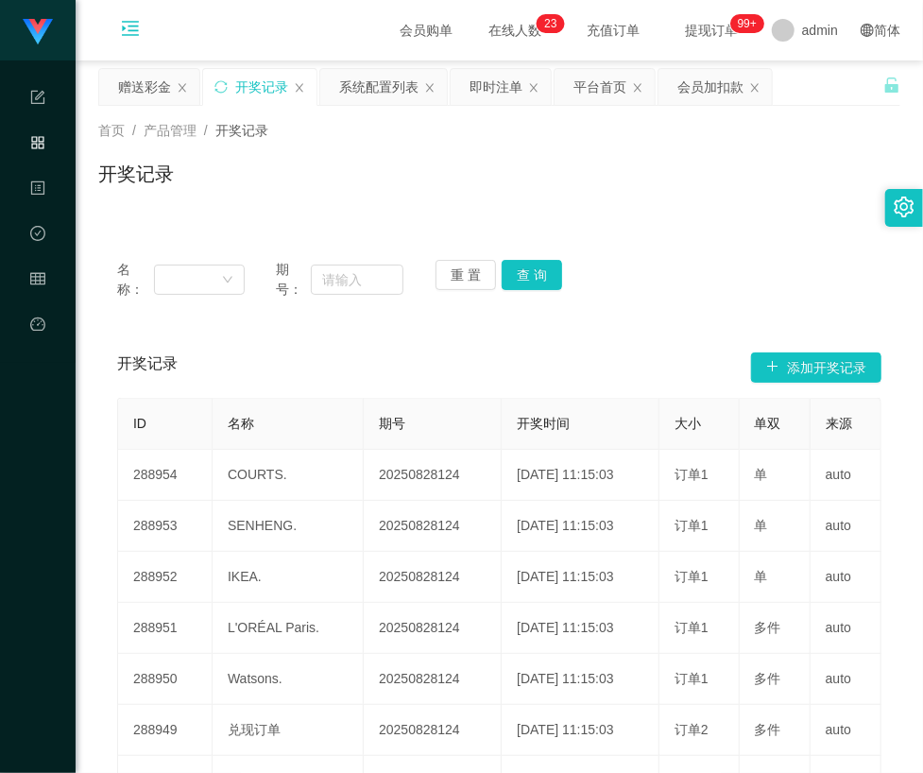
click at [140, 39] on icon "图标: menu-unfold" at bounding box center [130, 31] width 64 height 60
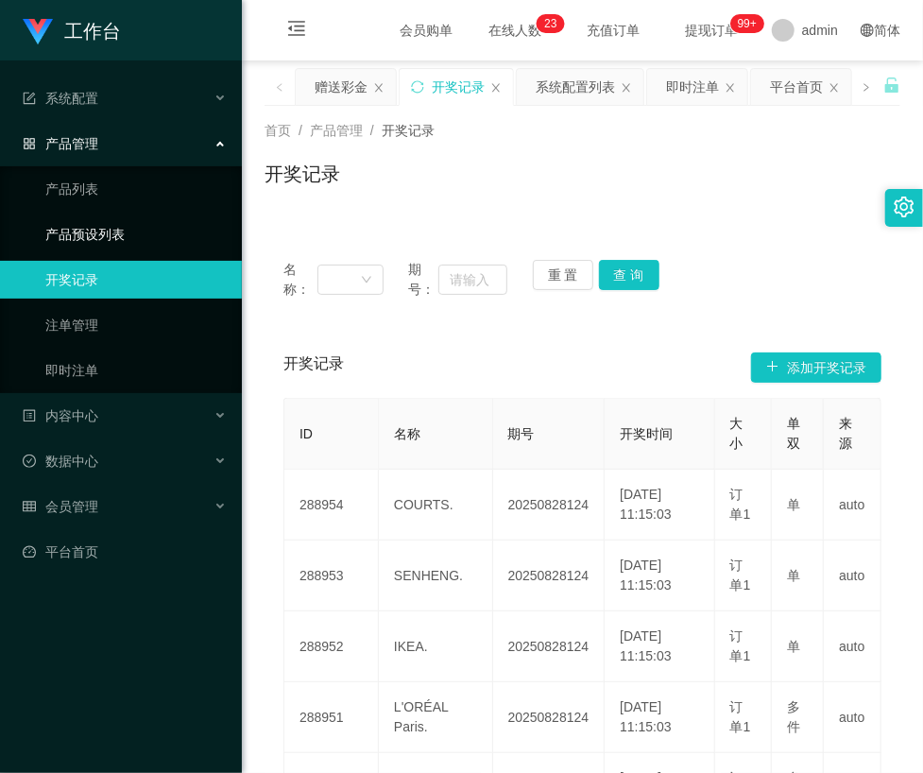
click at [85, 217] on link "产品预设列表" at bounding box center [135, 234] width 181 height 38
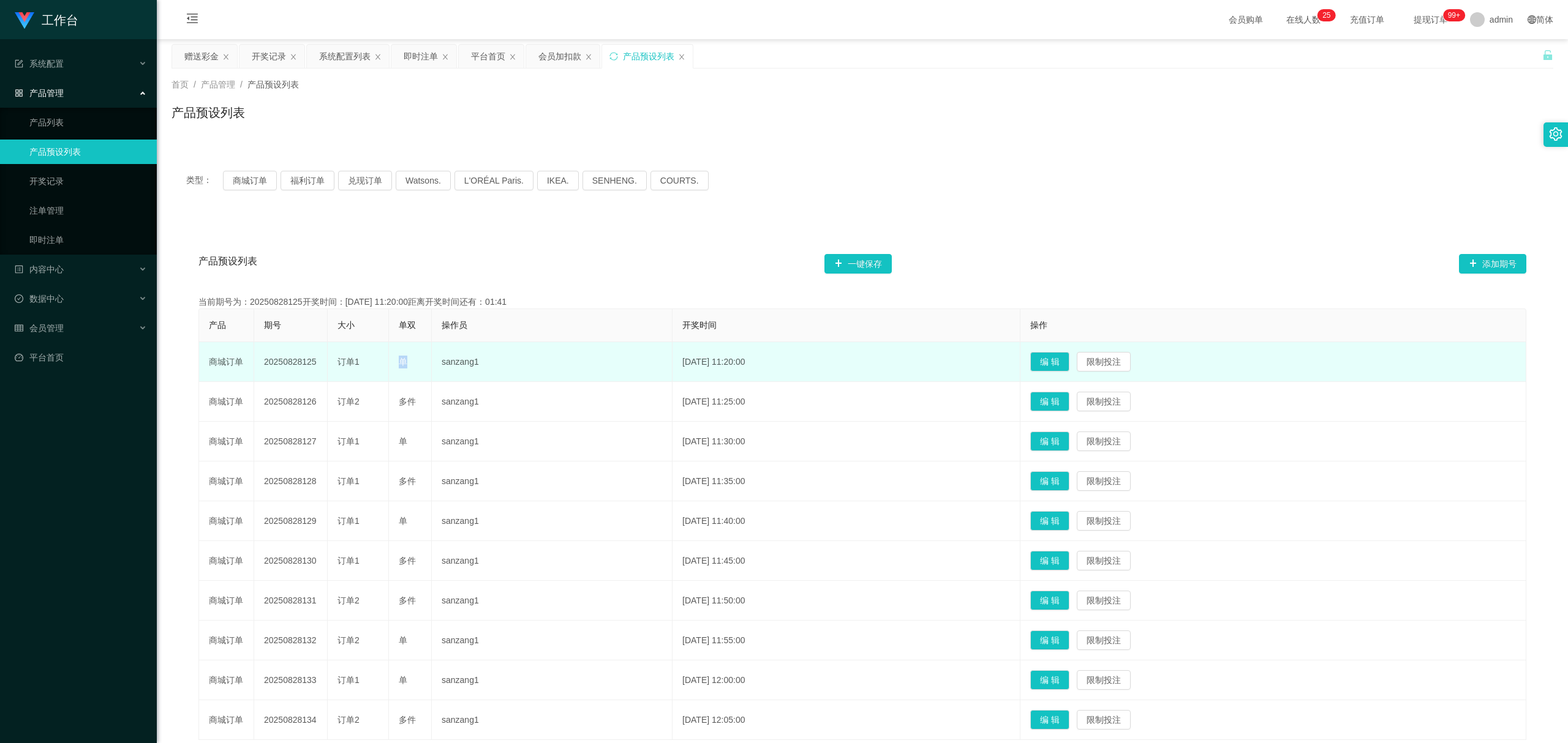
drag, startPoint x: 397, startPoint y: 363, endPoint x: 409, endPoint y: 363, distance: 12.0
click at [409, 363] on td "单" at bounding box center [410, 361] width 43 height 40
click at [403, 365] on span "单" at bounding box center [403, 361] width 8 height 10
drag, startPoint x: 398, startPoint y: 362, endPoint x: 415, endPoint y: 361, distance: 17.0
click at [415, 361] on div "单" at bounding box center [410, 362] width 23 height 13
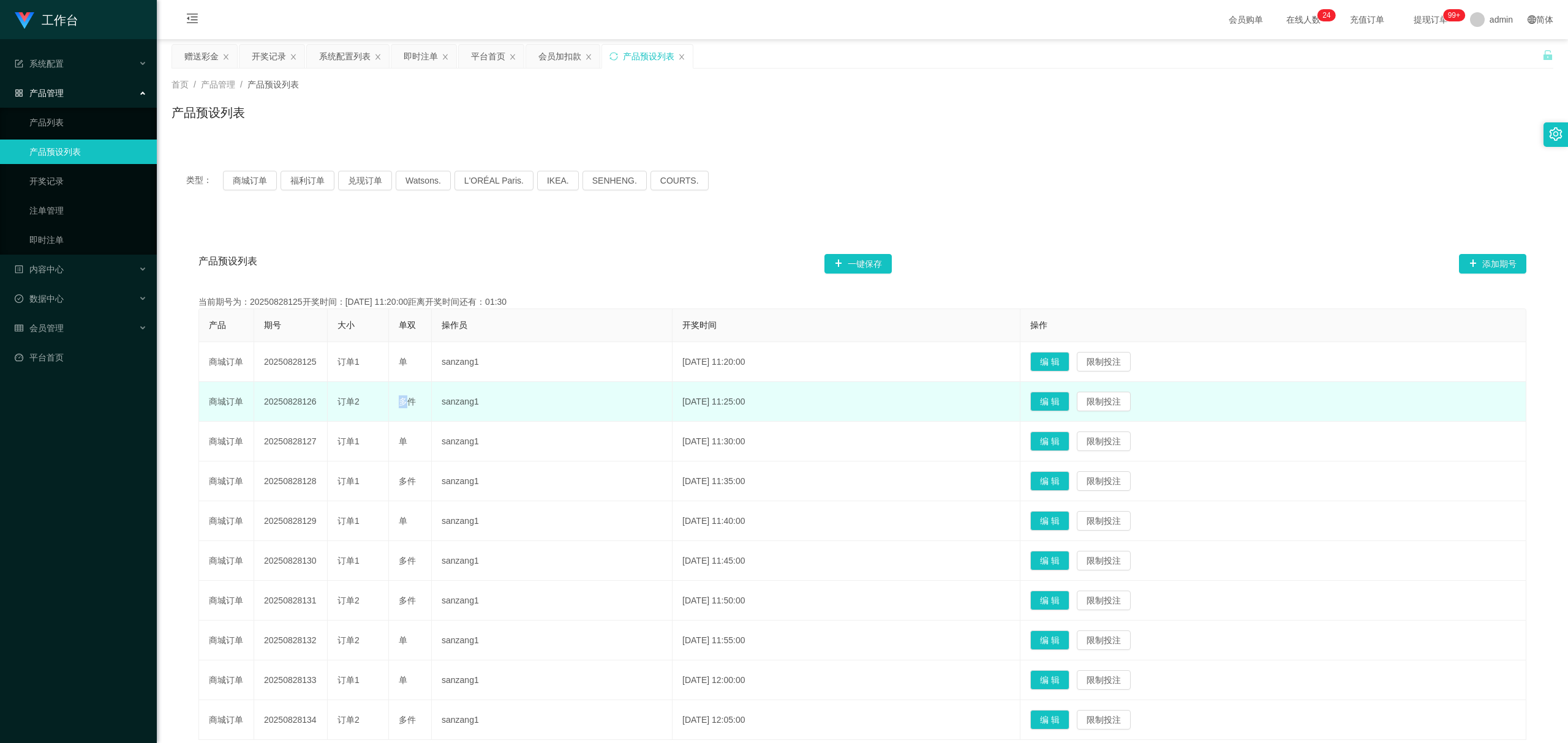
drag, startPoint x: 398, startPoint y: 399, endPoint x: 409, endPoint y: 396, distance: 11.4
click at [409, 396] on span "多件" at bounding box center [407, 401] width 17 height 10
